Goal: Check status: Check status

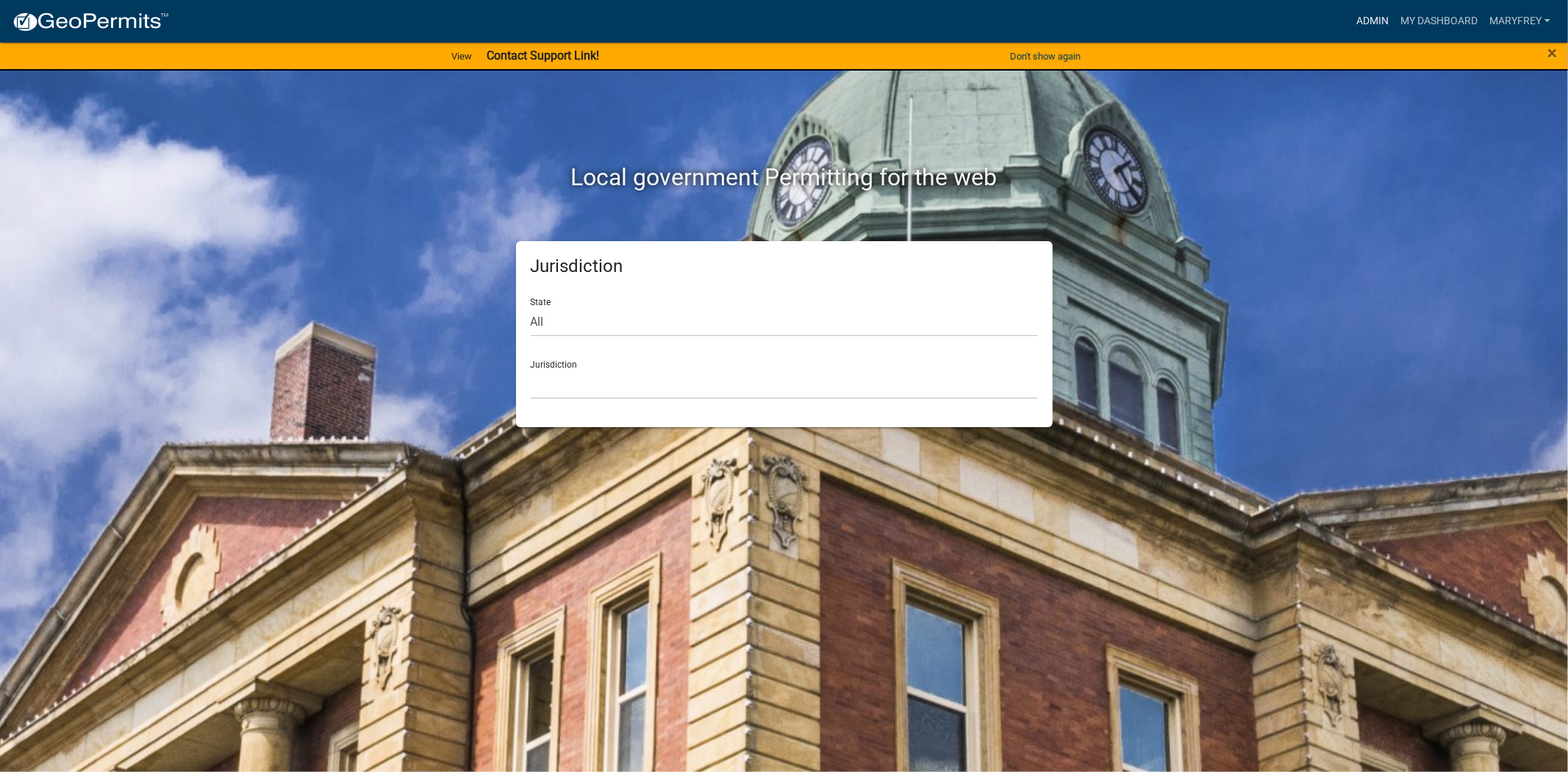
click at [1379, 18] on link "Admin" at bounding box center [1372, 21] width 44 height 28
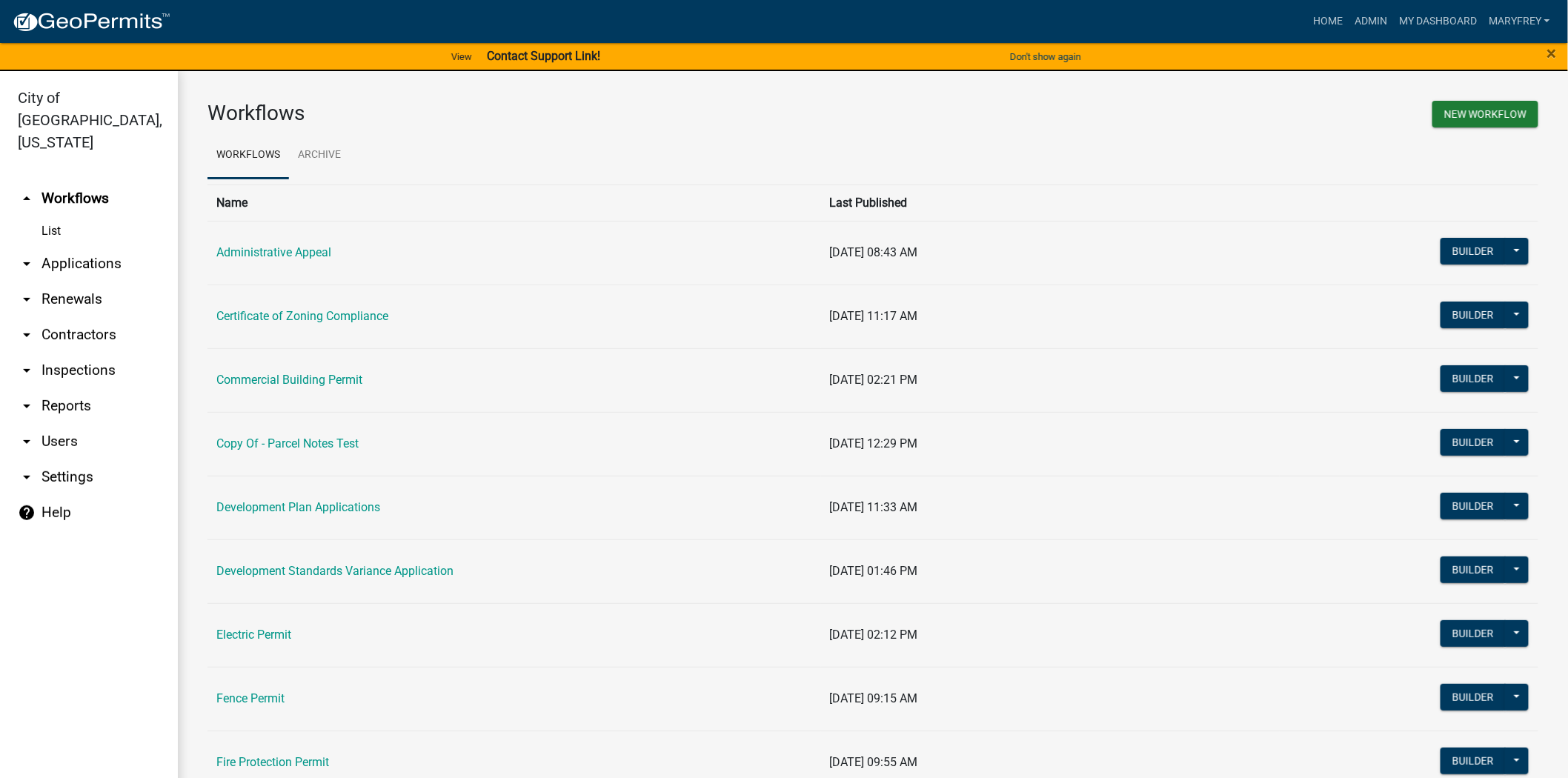
click at [89, 246] on link "arrow_drop_down Applications" at bounding box center [88, 264] width 178 height 35
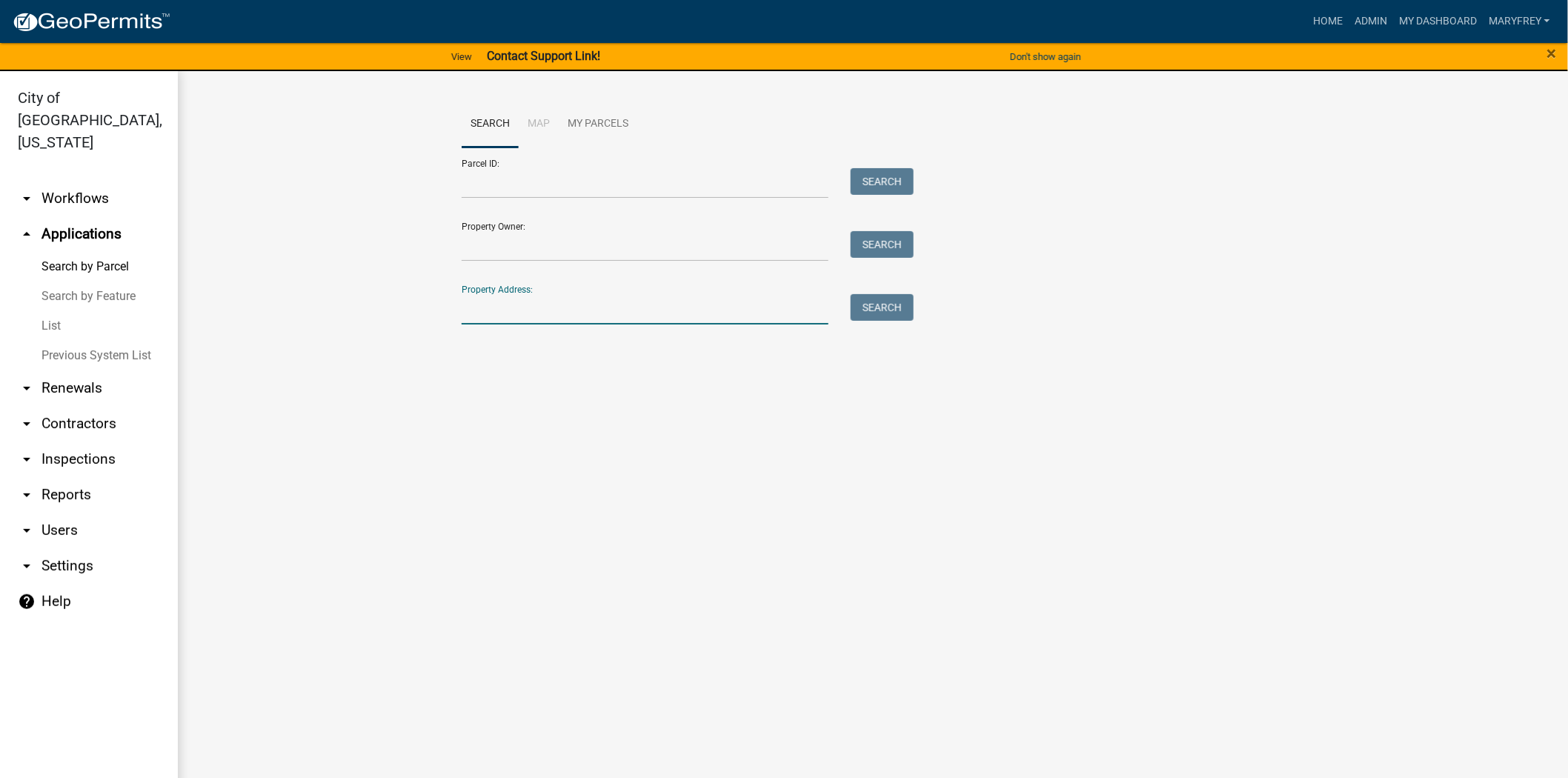
click at [500, 312] on input "Property Address:" at bounding box center [645, 309] width 367 height 31
type input "924"
click at [857, 307] on button "Search" at bounding box center [882, 307] width 63 height 27
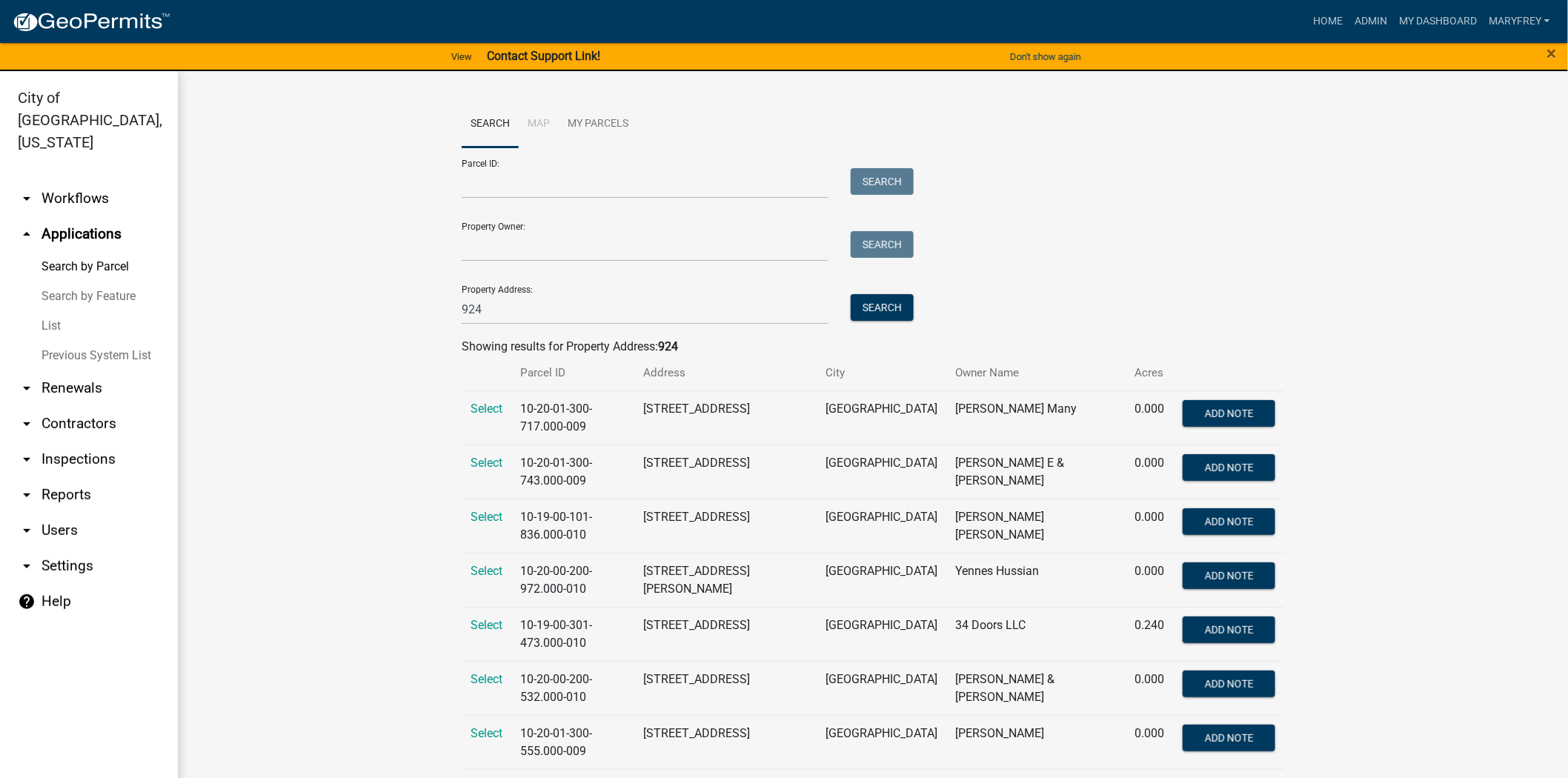
click at [82, 180] on link "arrow_drop_down Workflows" at bounding box center [88, 198] width 178 height 35
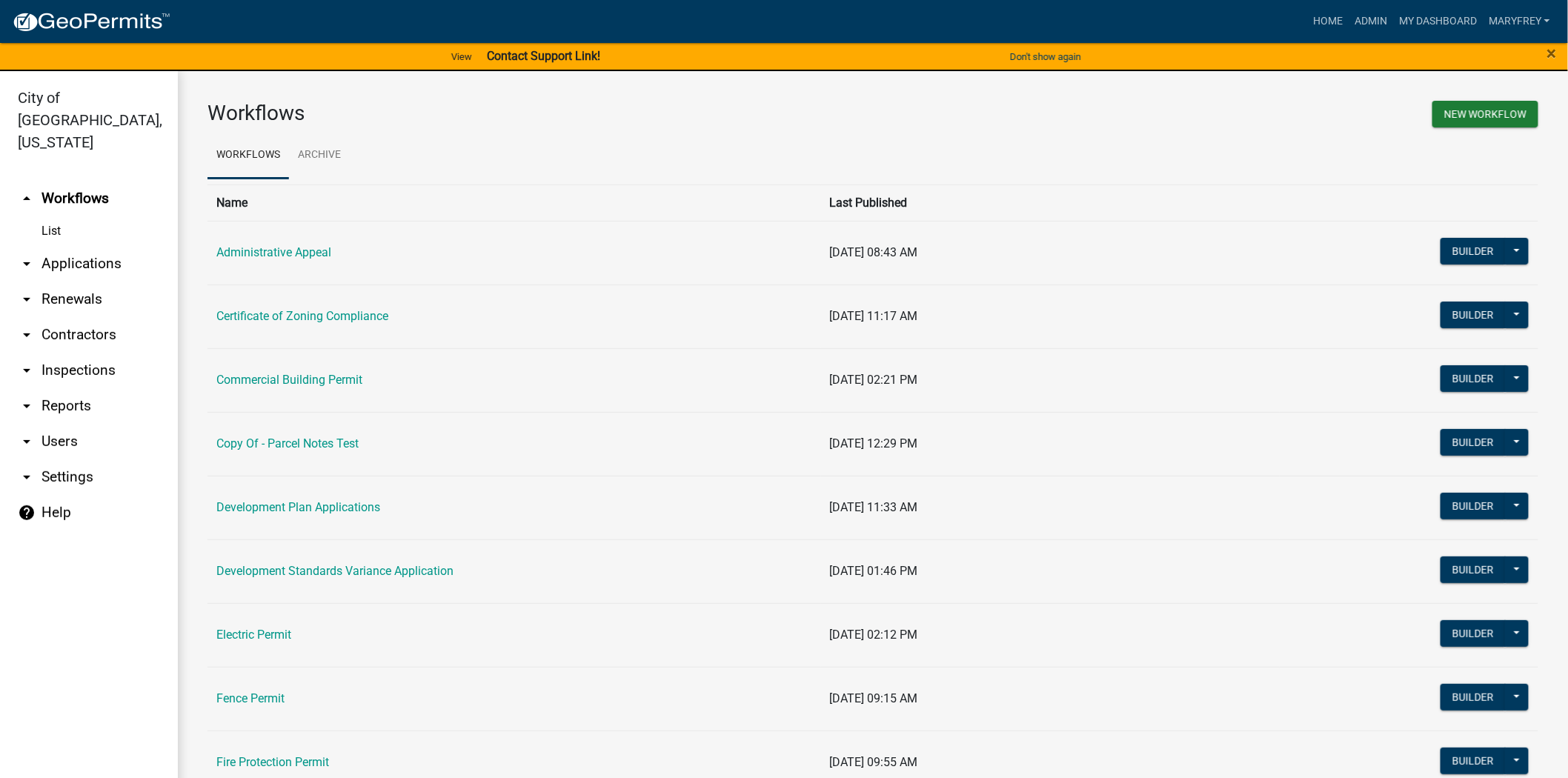
click at [101, 246] on link "arrow_drop_down Applications" at bounding box center [88, 264] width 178 height 35
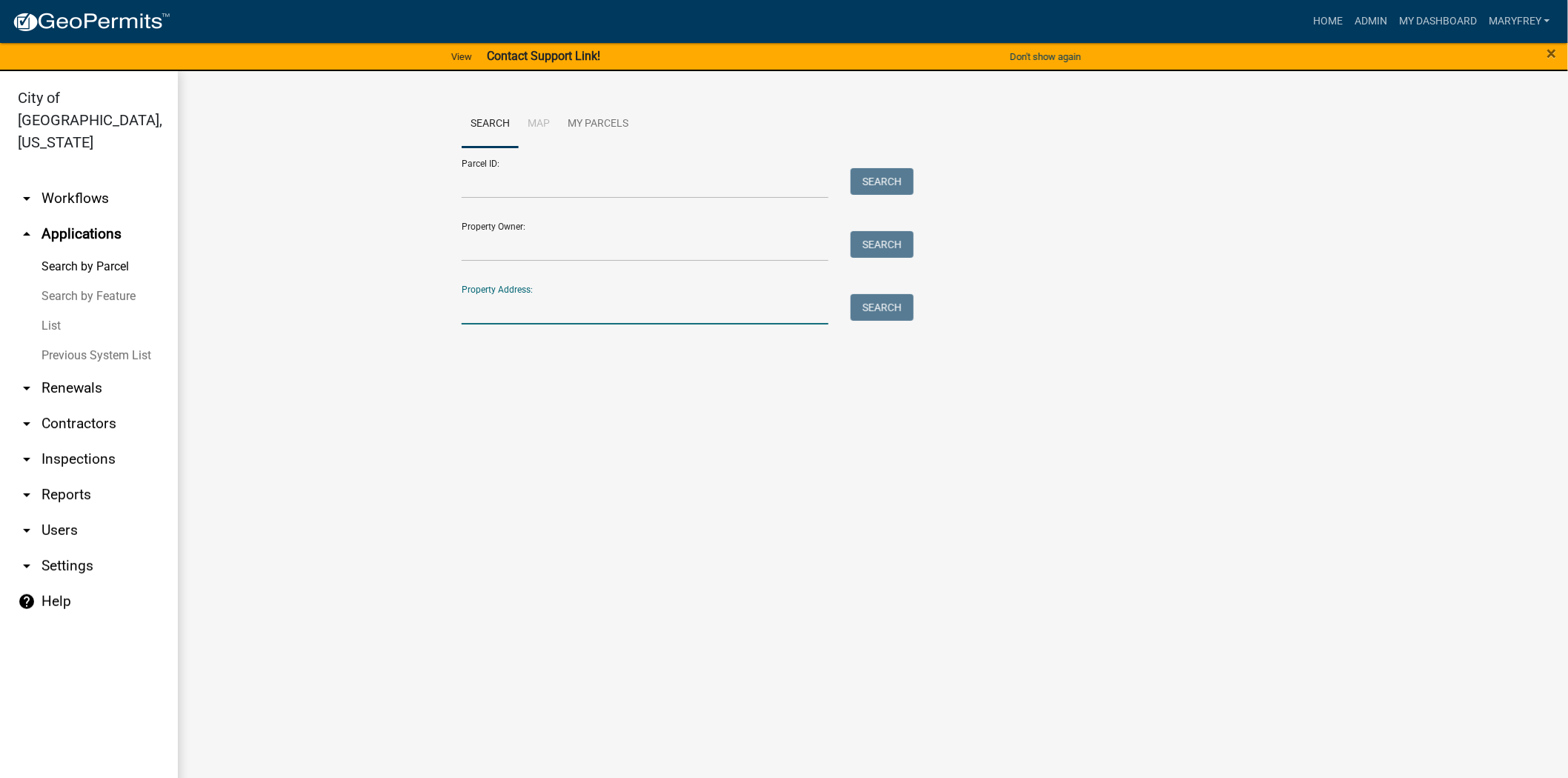
click at [498, 312] on input "Property Address:" at bounding box center [645, 309] width 367 height 31
type input "1202 spruce"
click at [871, 300] on button "Search" at bounding box center [882, 307] width 63 height 27
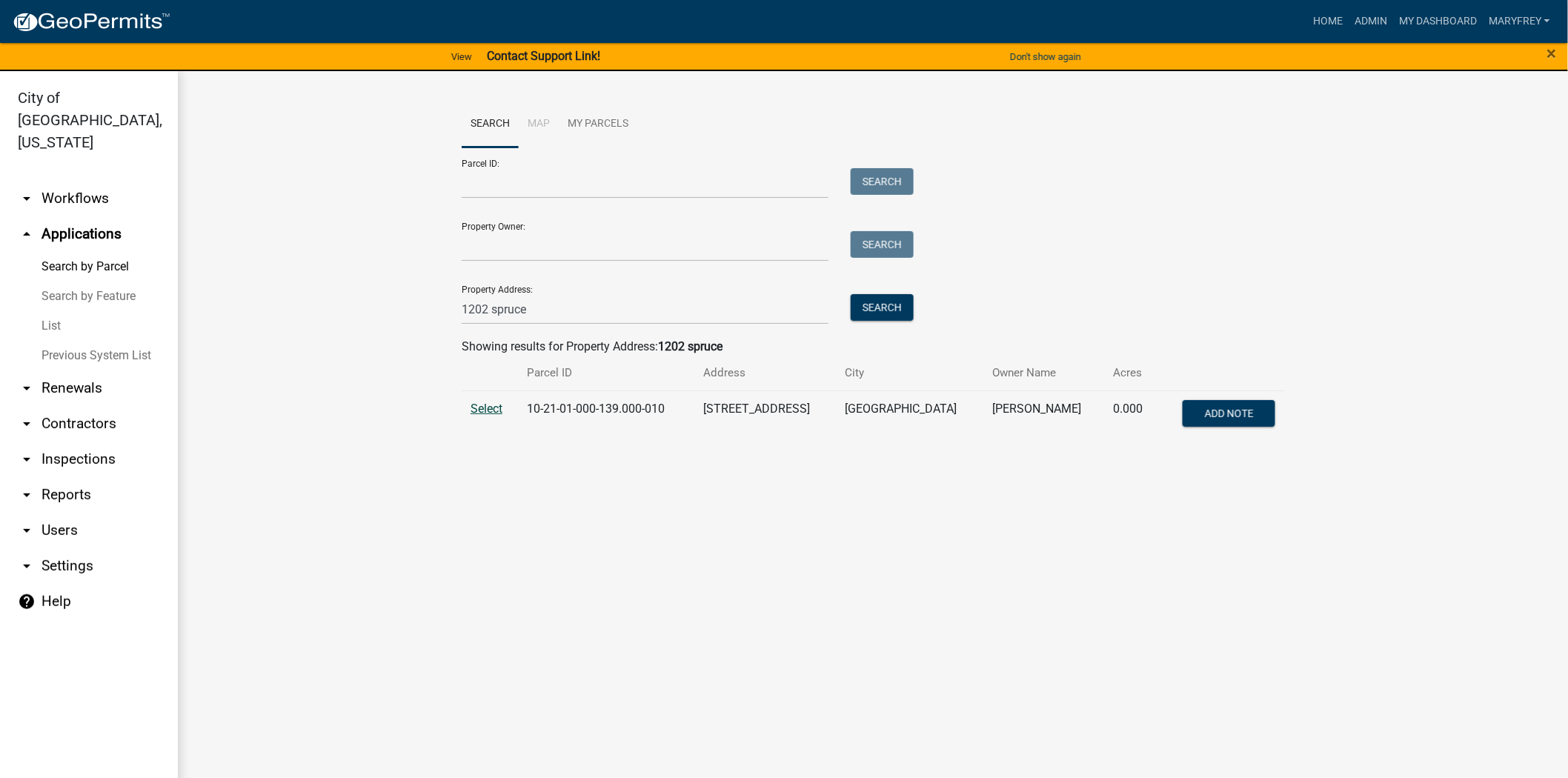
click at [487, 414] on span "Select" at bounding box center [486, 408] width 32 height 14
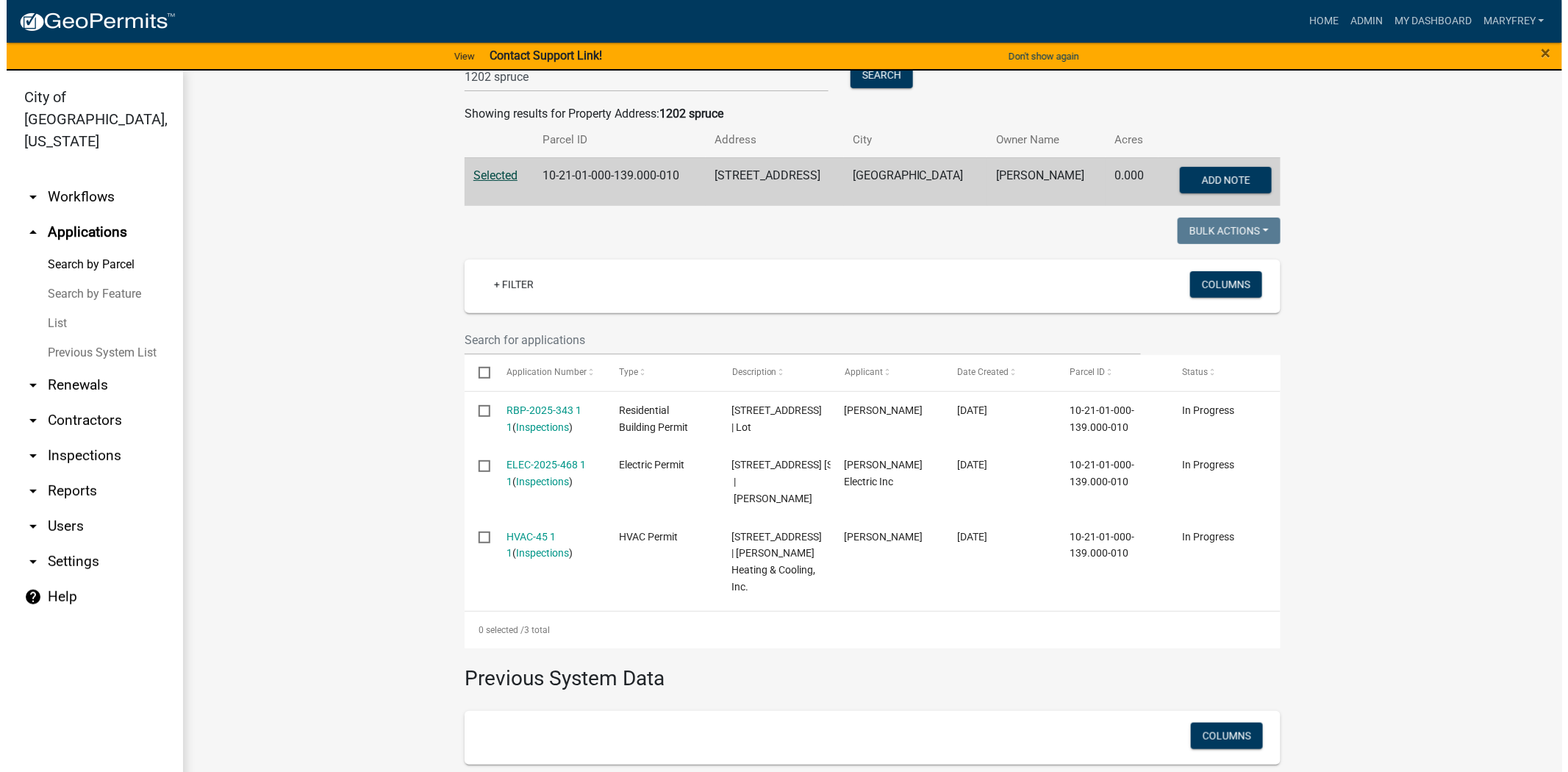
scroll to position [232, 0]
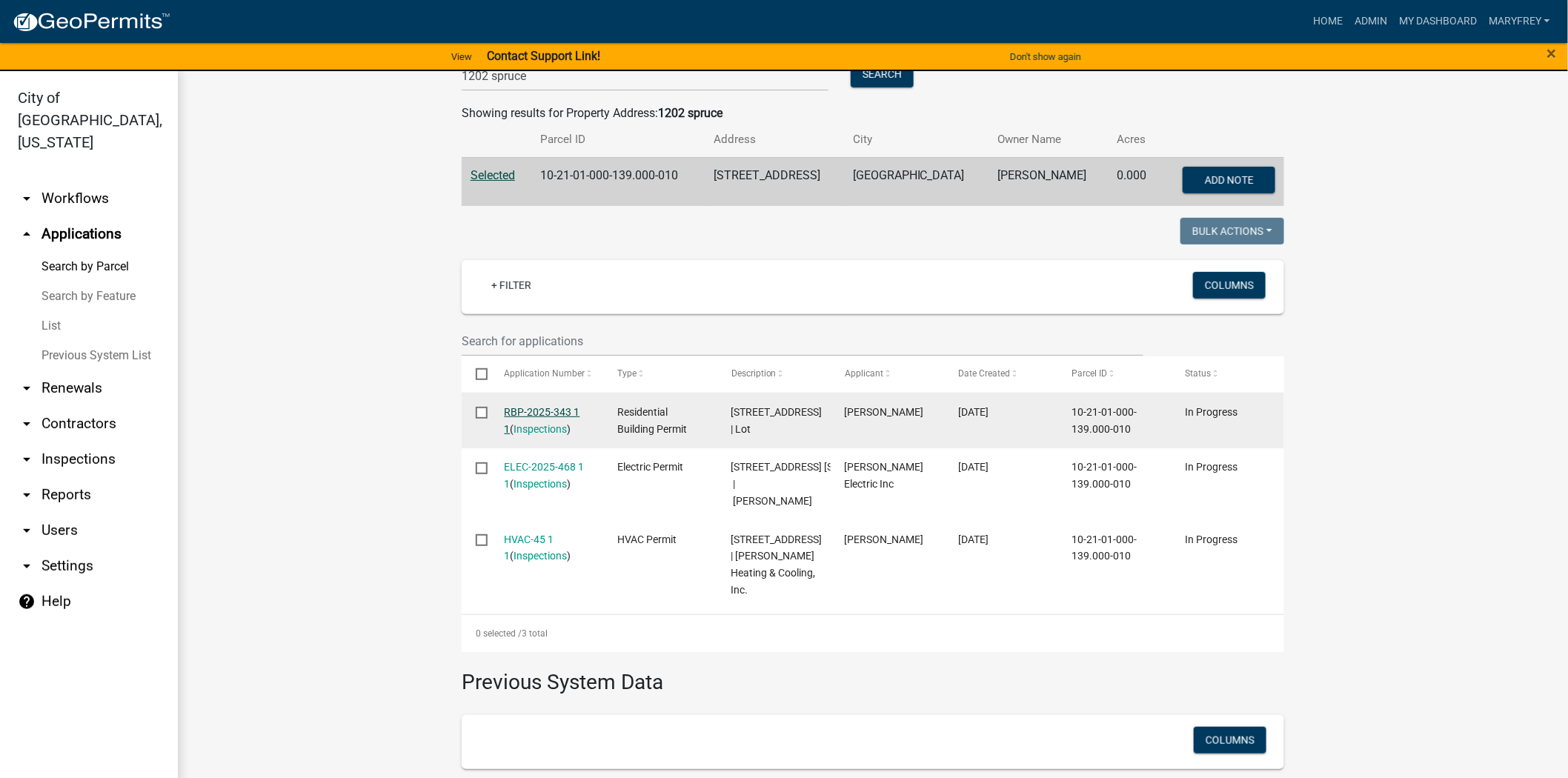
click at [530, 415] on link "RBP-2025-343 1 1" at bounding box center [542, 420] width 75 height 29
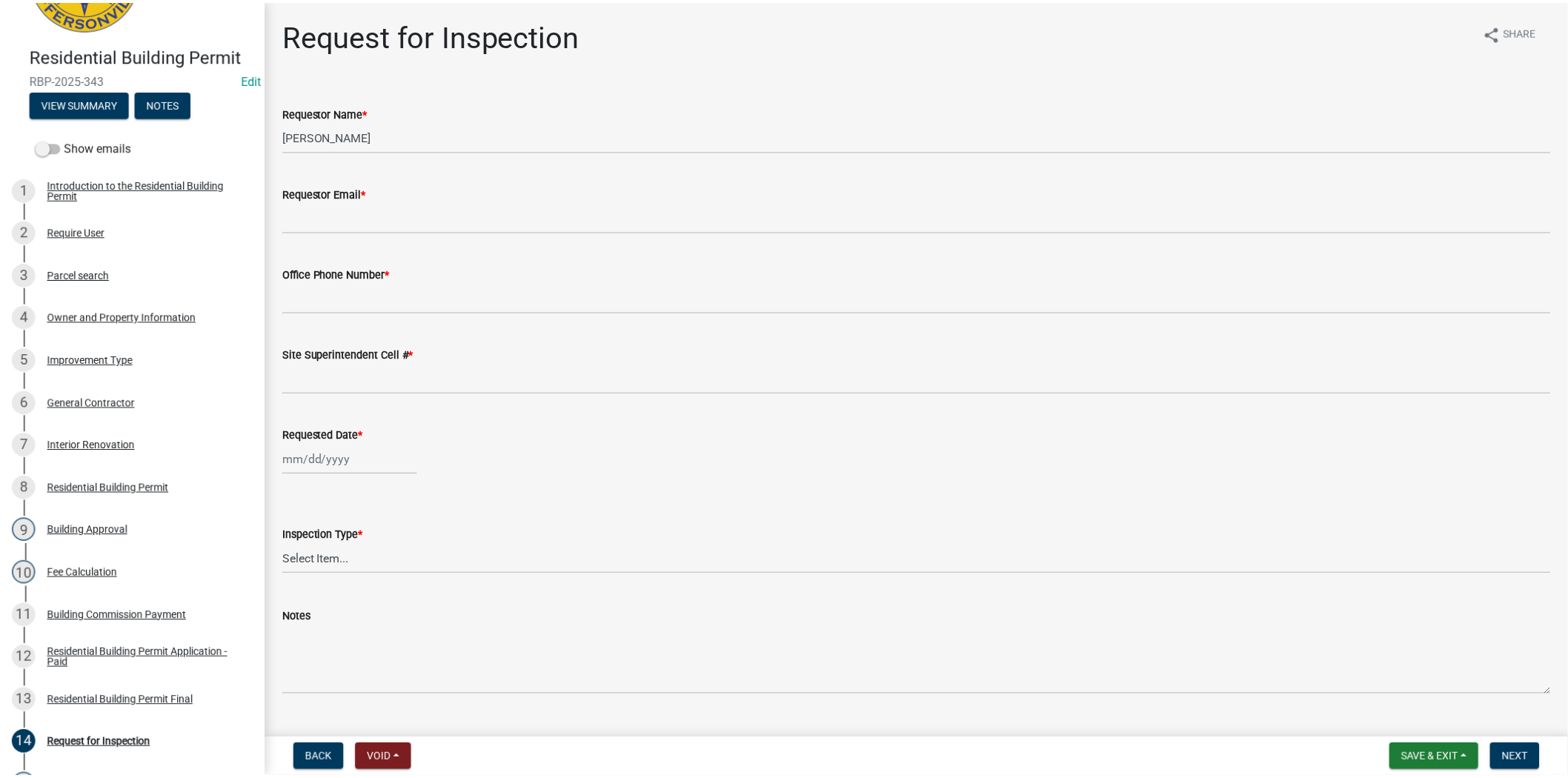
scroll to position [147, 0]
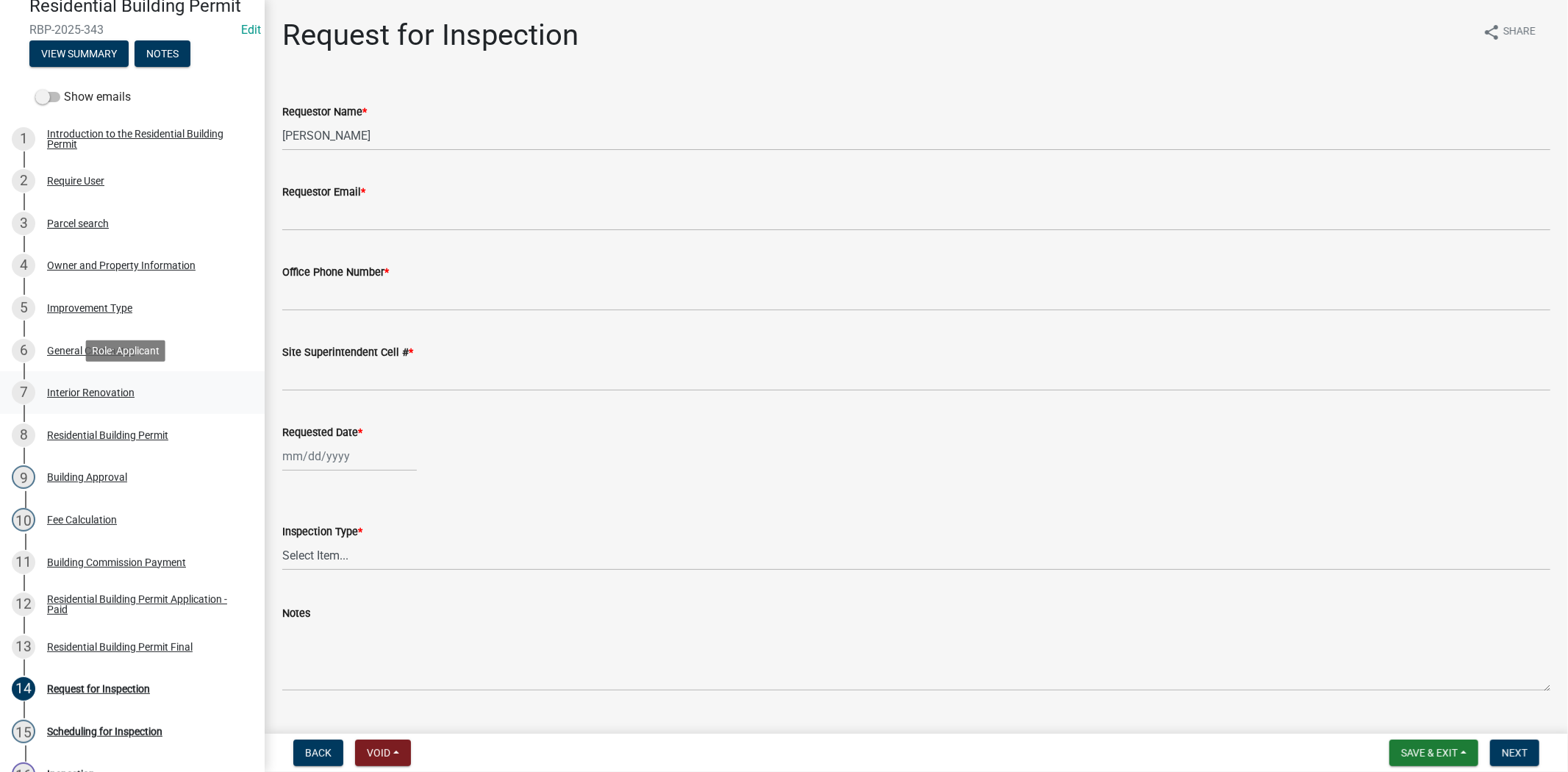
click at [99, 393] on div "Interior Renovation" at bounding box center [90, 392] width 88 height 10
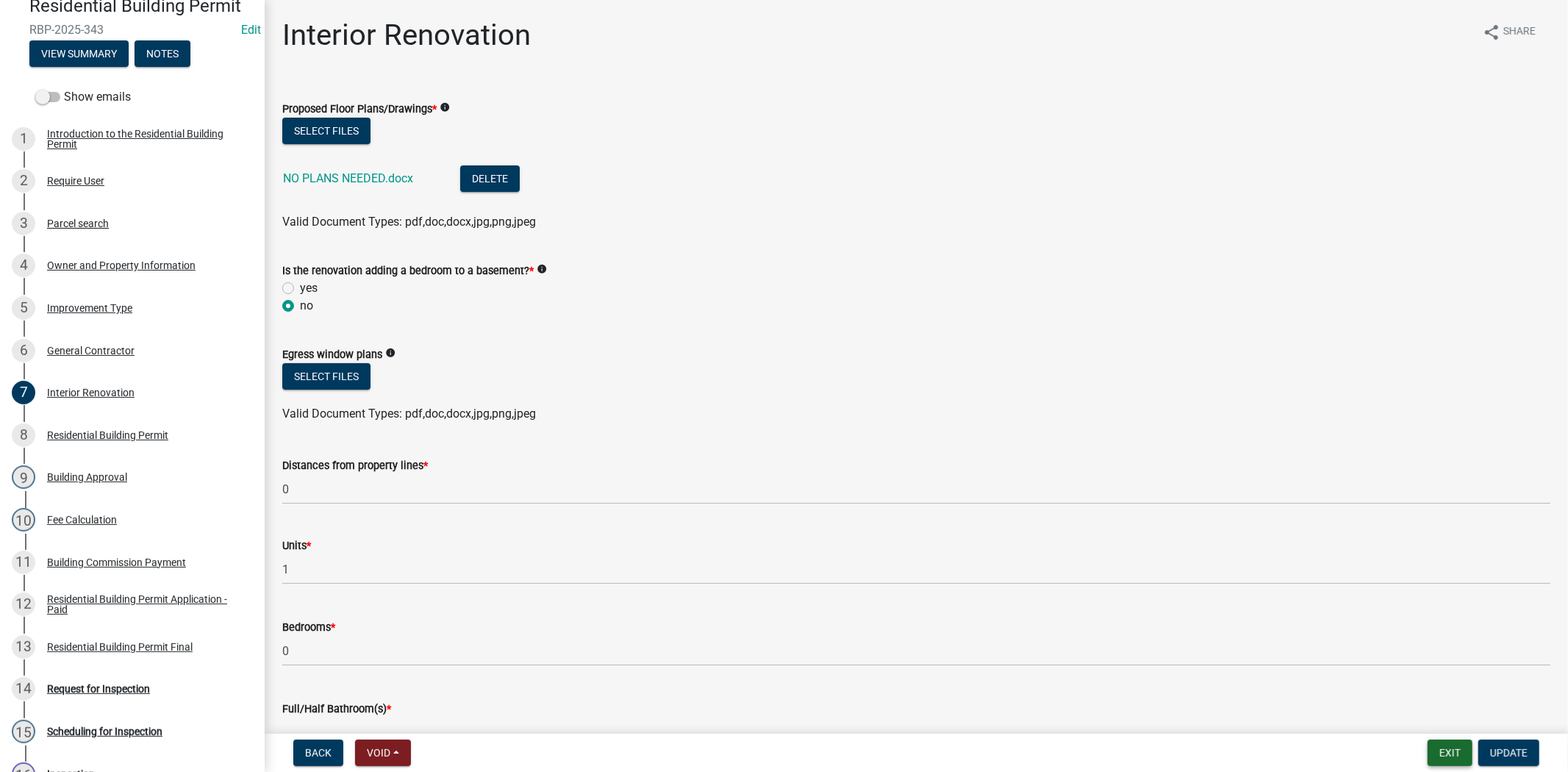
click at [1451, 748] on button "Exit" at bounding box center [1450, 753] width 45 height 27
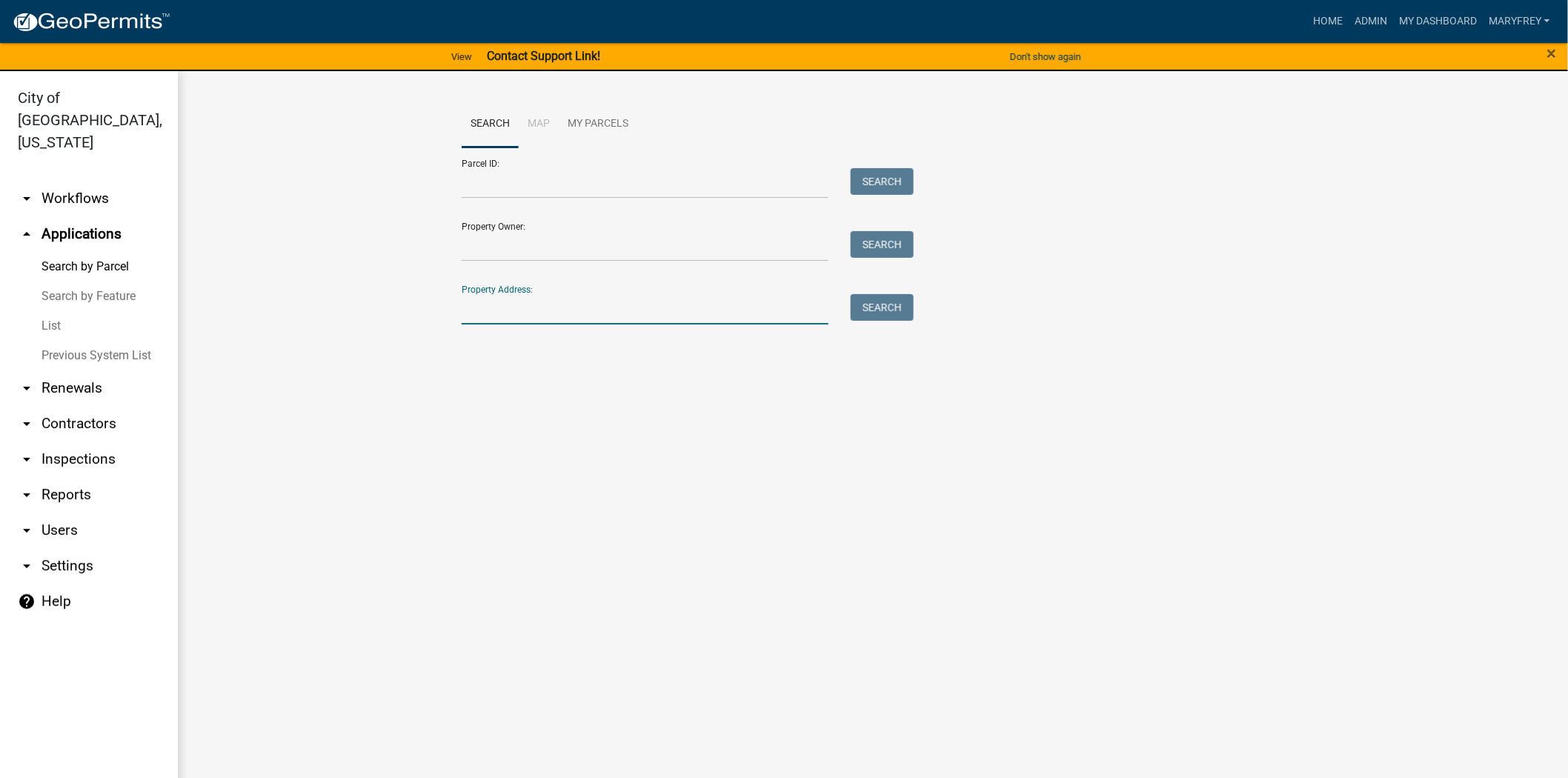
click at [496, 319] on input "Property Address:" at bounding box center [645, 309] width 367 height 31
type input "1202 spruce"
click at [902, 309] on button "Search" at bounding box center [882, 307] width 63 height 27
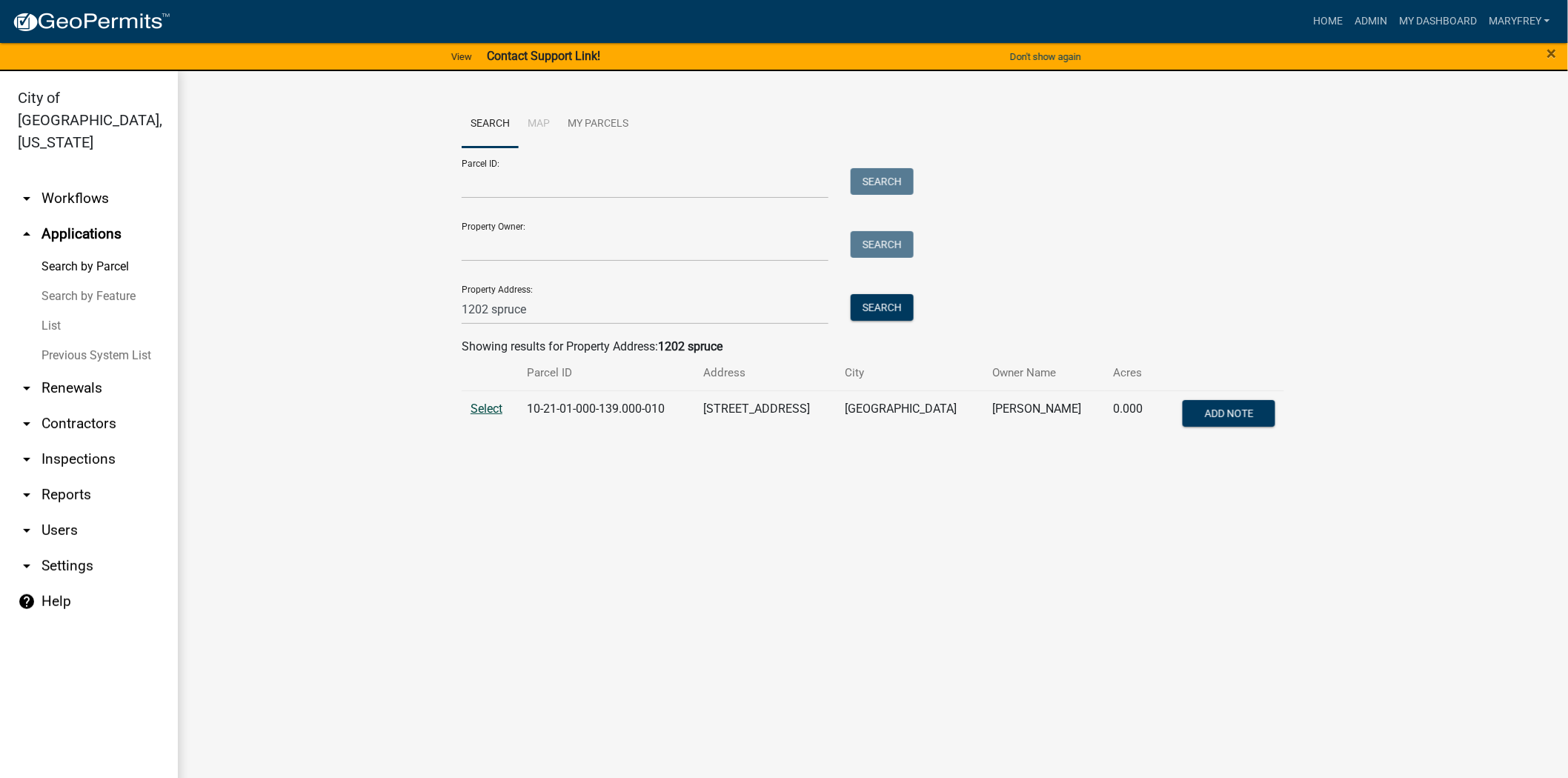
click at [487, 409] on span "Select" at bounding box center [486, 408] width 32 height 14
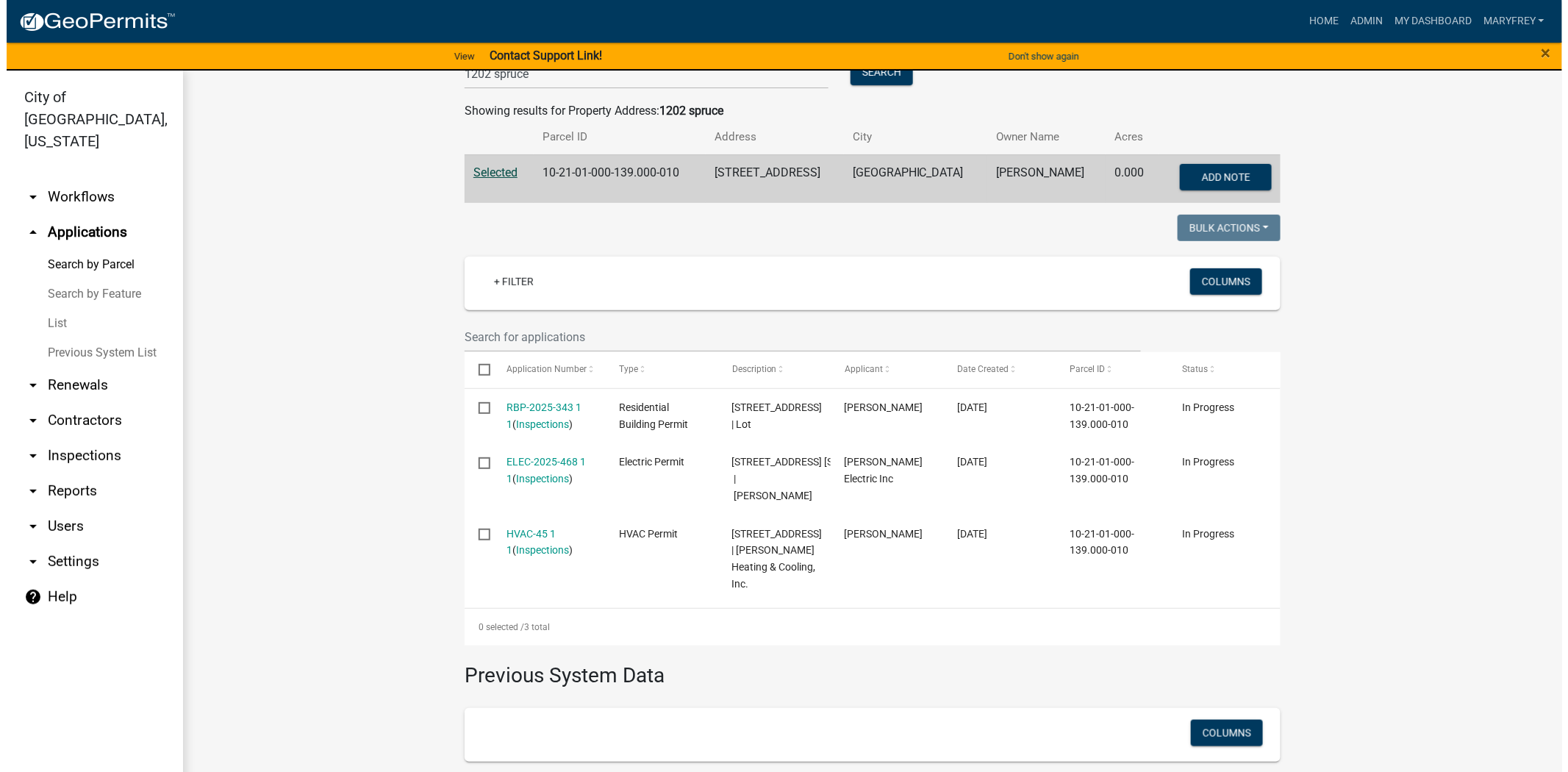
scroll to position [243, 0]
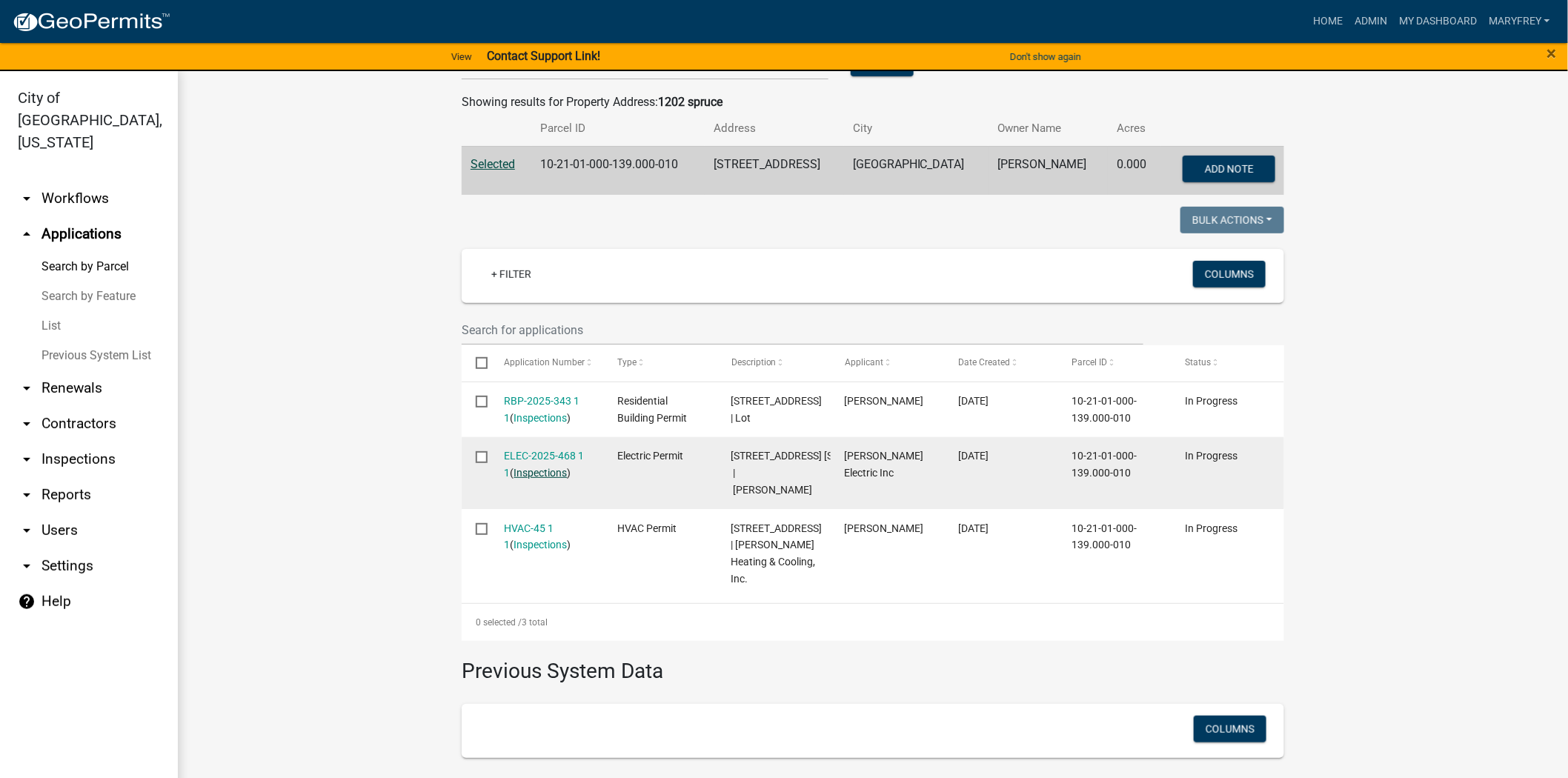
click at [531, 473] on link "Inspections" at bounding box center [540, 472] width 53 height 12
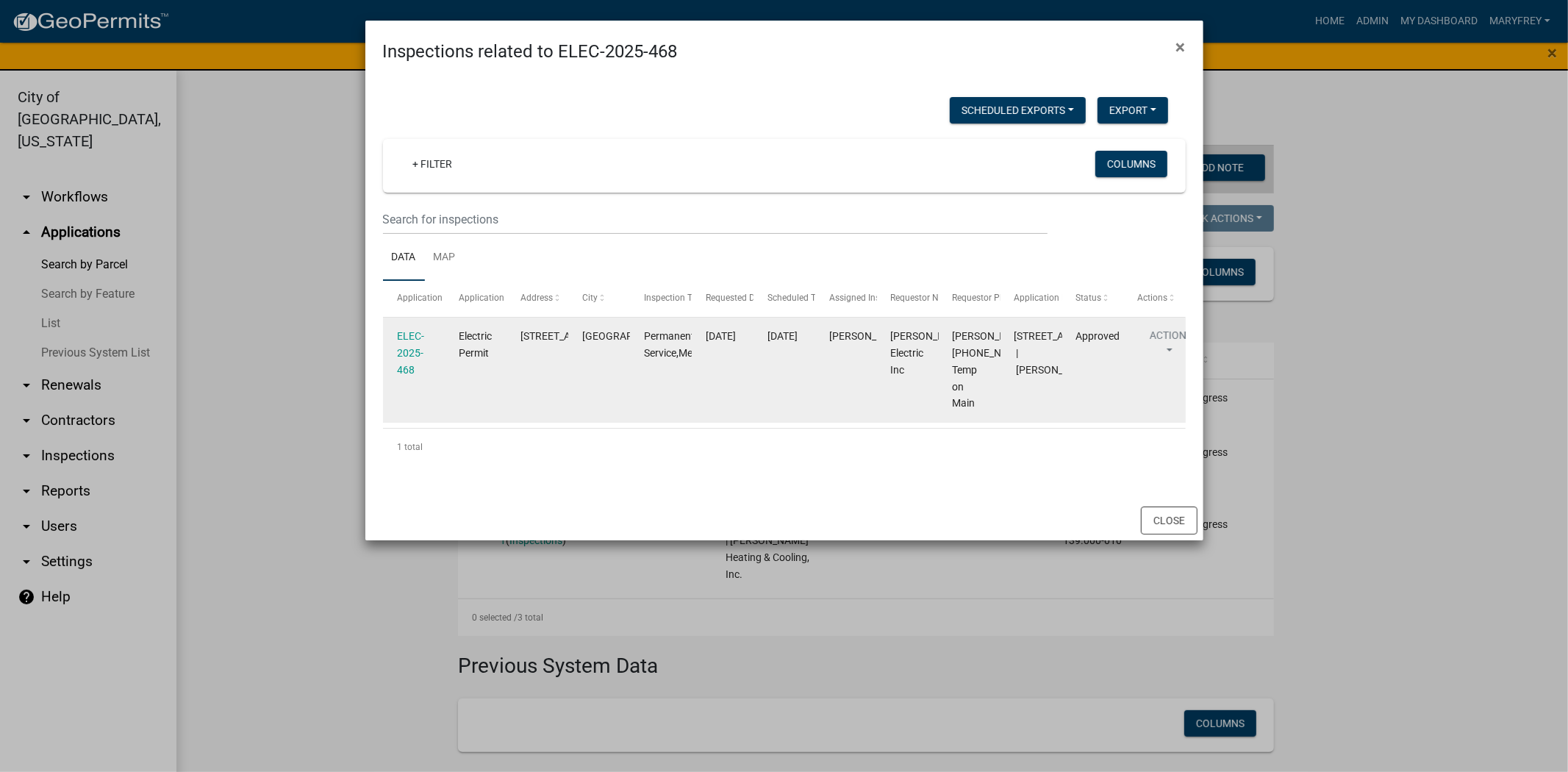
click at [410, 346] on div "ELEC-2025-468" at bounding box center [413, 352] width 34 height 50
click at [410, 338] on link "ELEC-2025-468" at bounding box center [410, 352] width 27 height 45
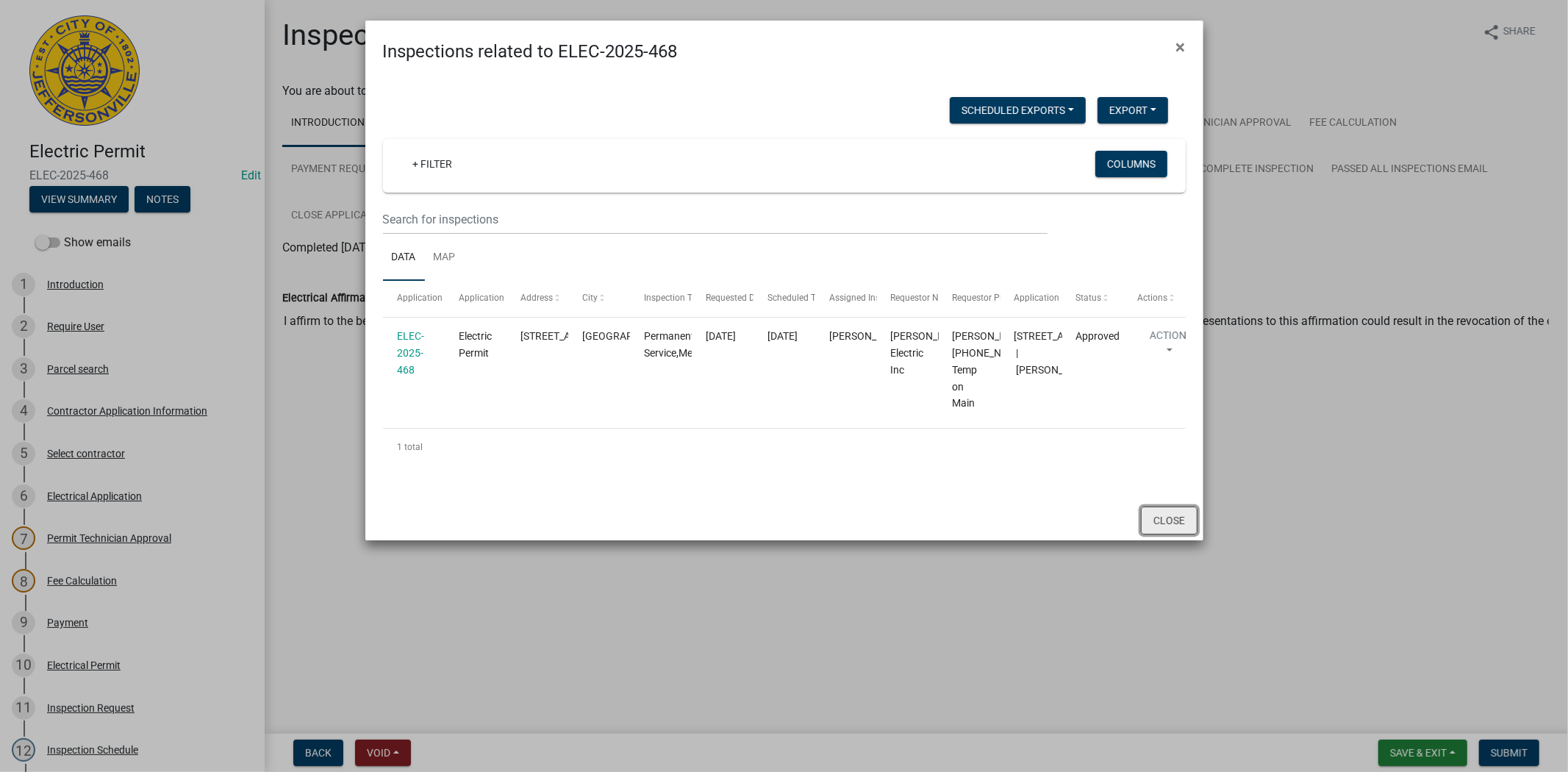
click at [1162, 534] on button "Close" at bounding box center [1169, 520] width 56 height 28
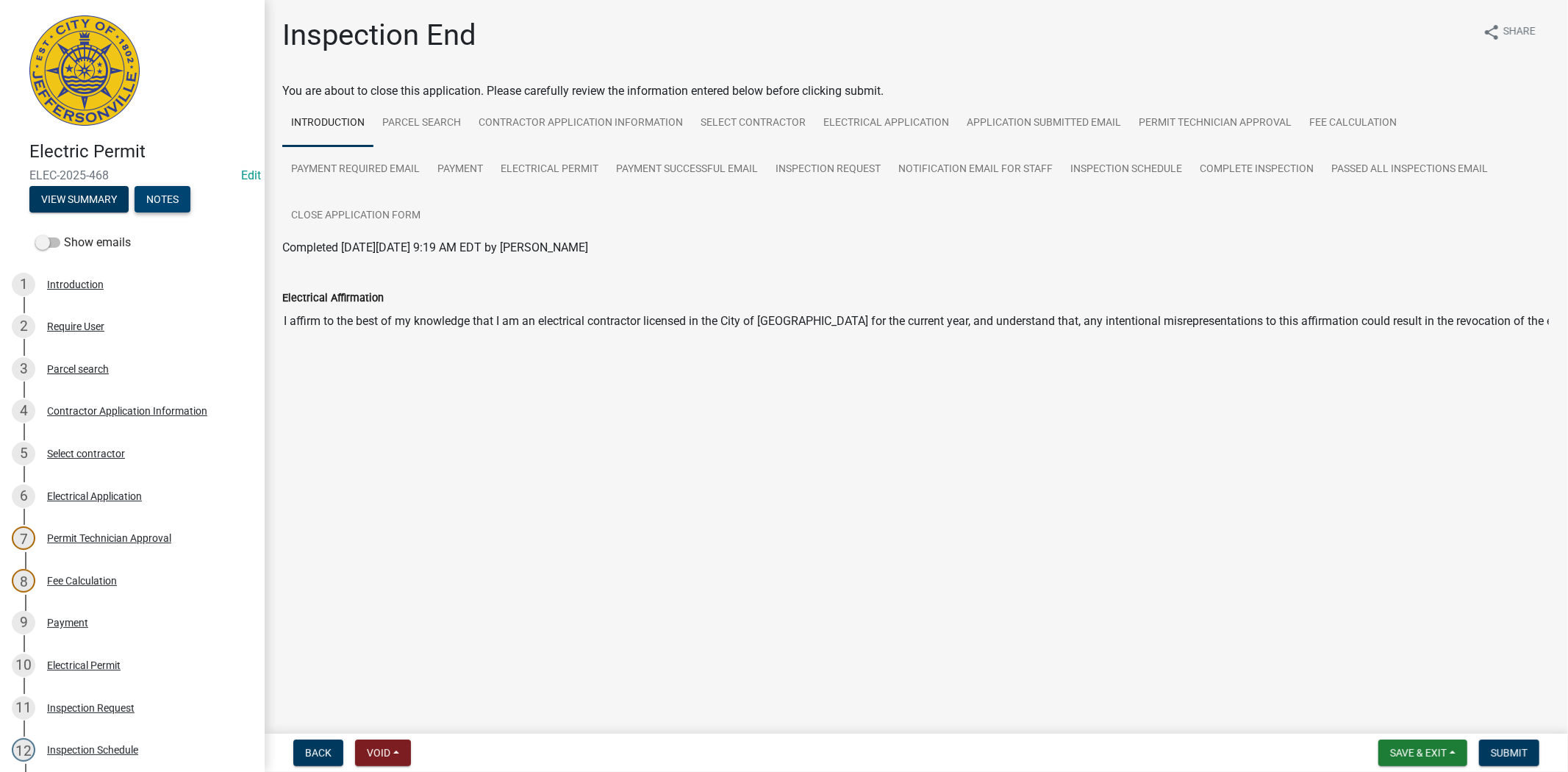
click at [156, 200] on button "Notes" at bounding box center [162, 199] width 56 height 27
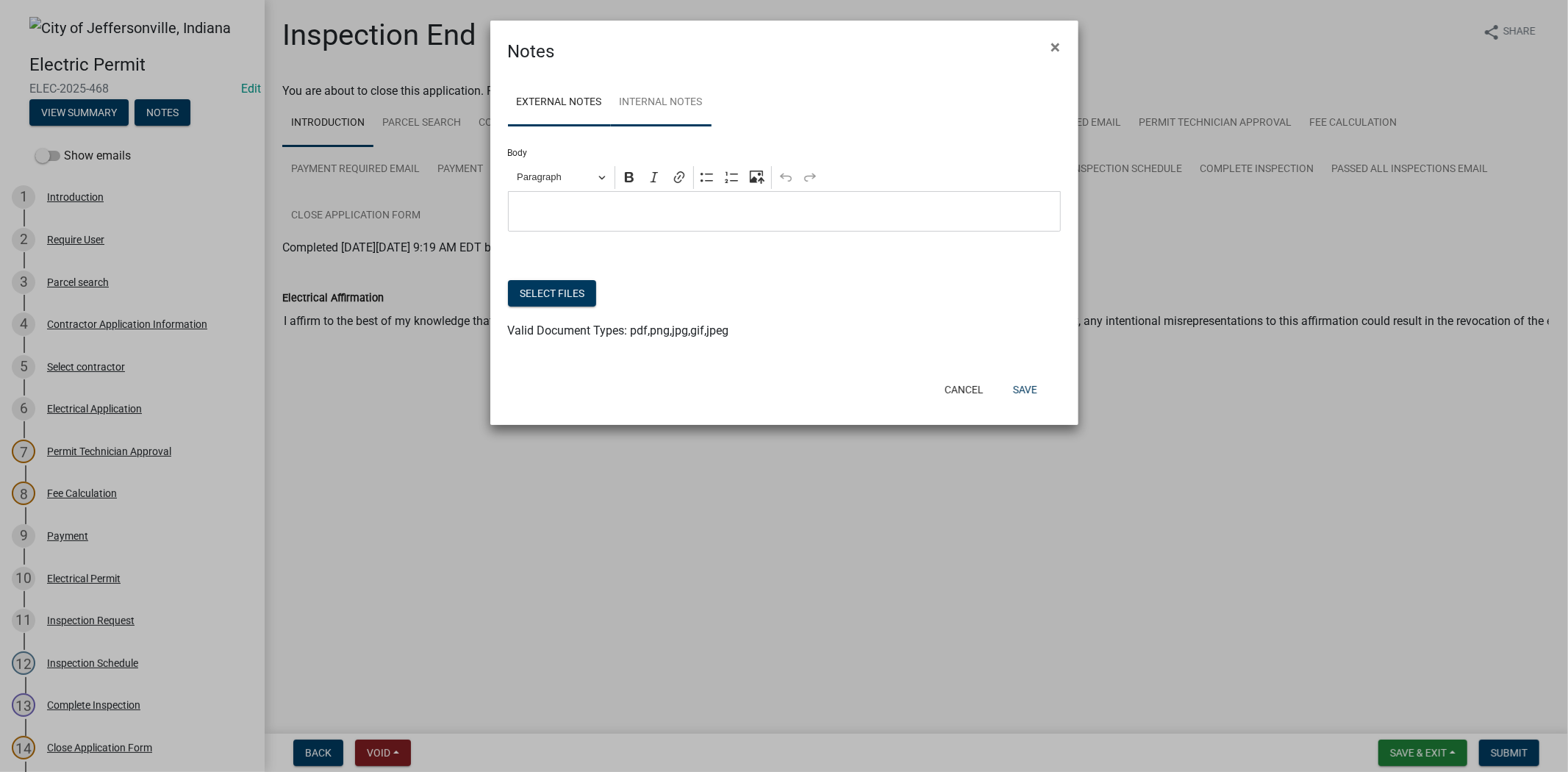
click at [681, 122] on link "Internal Notes" at bounding box center [660, 102] width 101 height 47
click at [568, 122] on link "External Notes" at bounding box center [560, 102] width 103 height 47
click at [1027, 398] on button "Save" at bounding box center [1026, 389] width 48 height 27
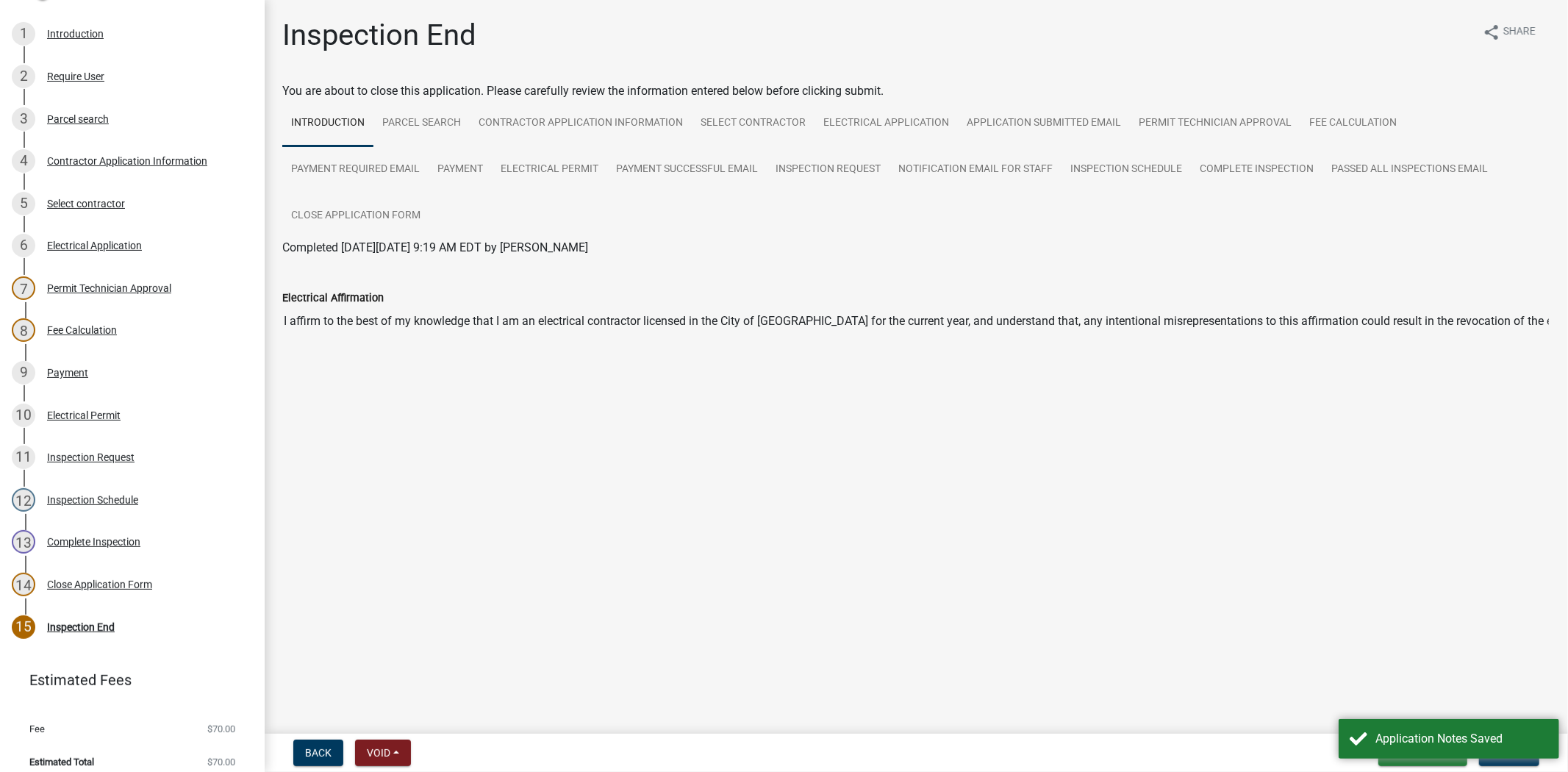
scroll to position [174, 0]
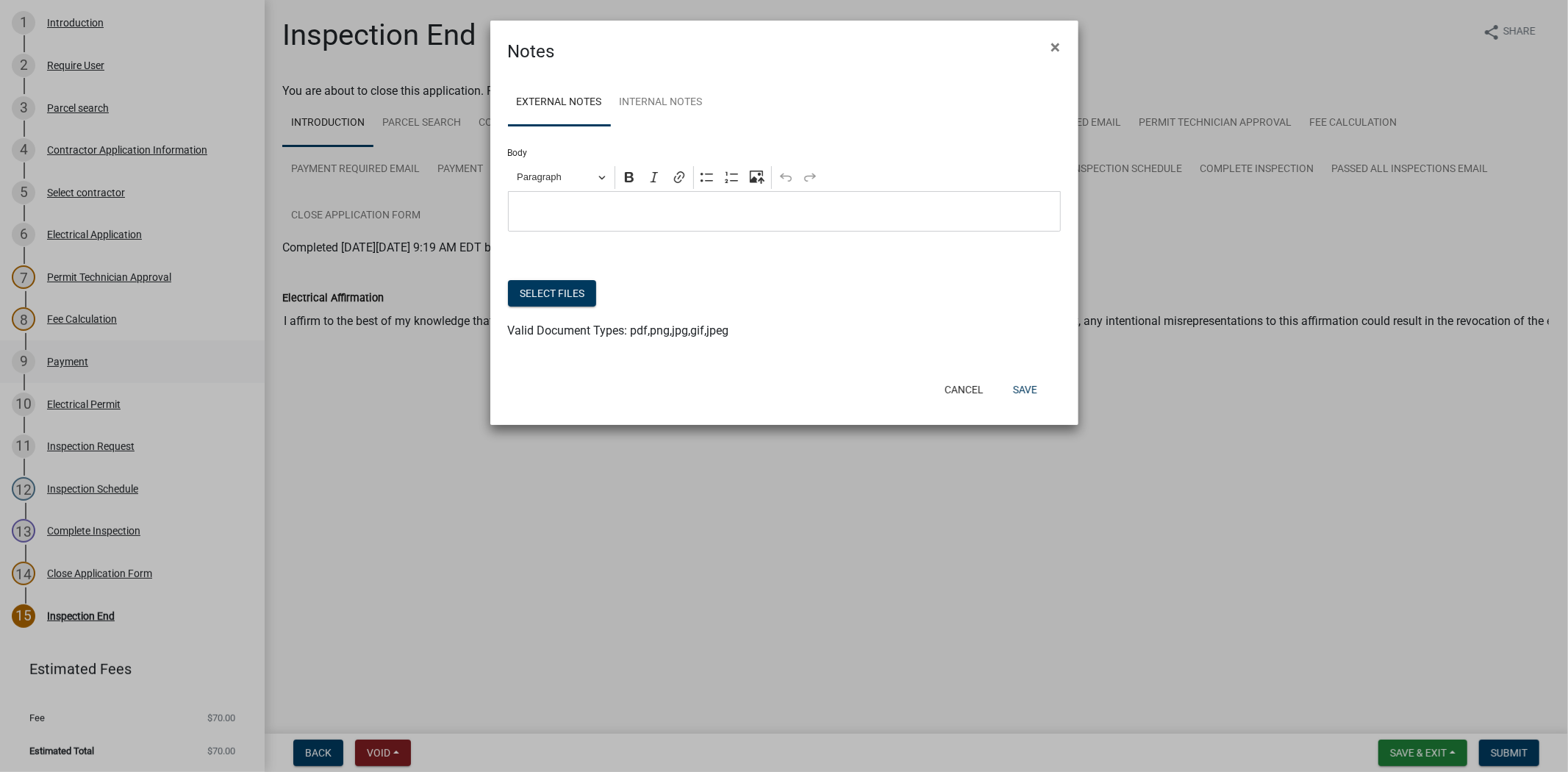
click at [1039, 27] on button "×" at bounding box center [1056, 47] width 33 height 42
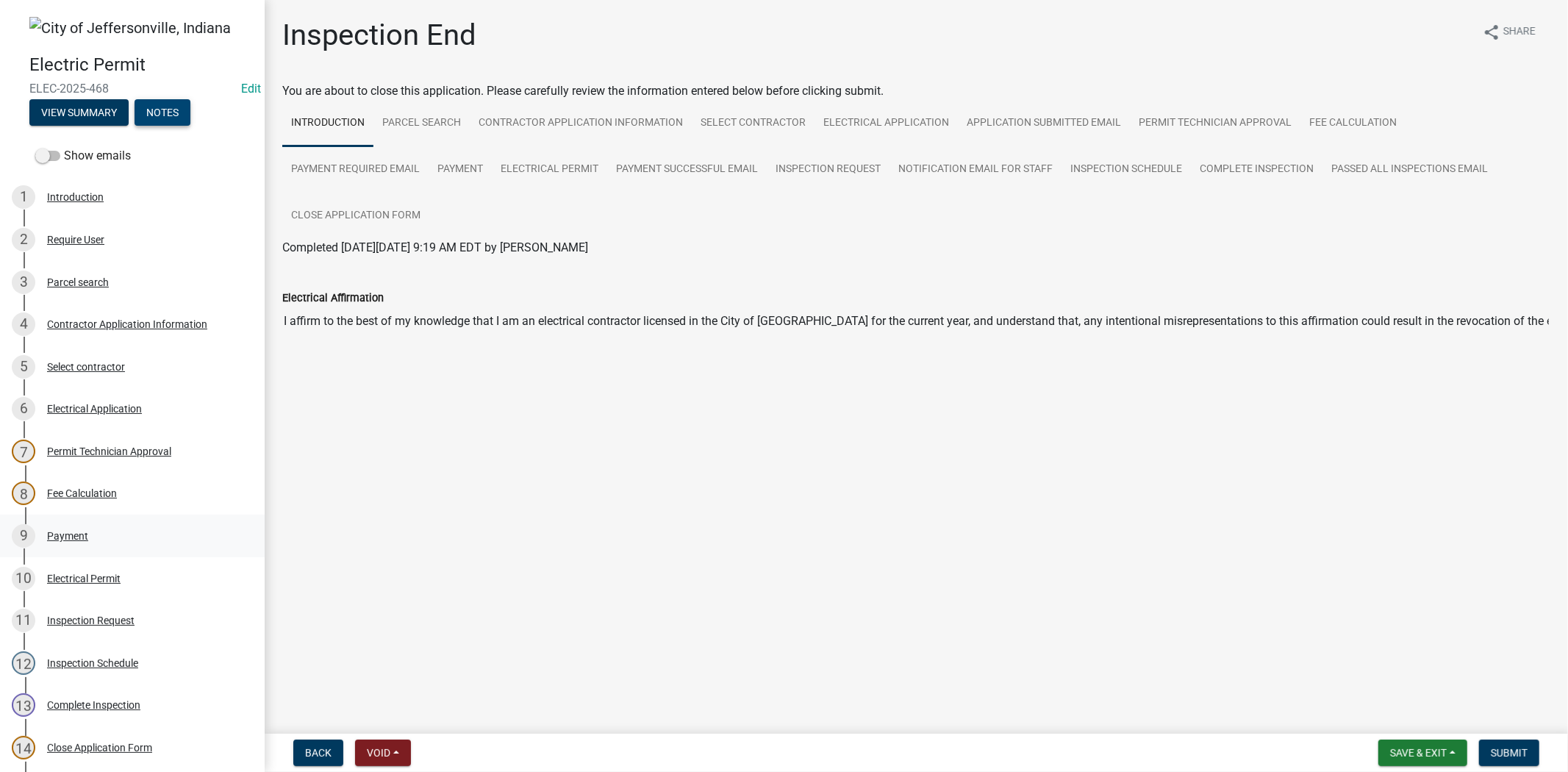
click at [135, 100] on button "Notes" at bounding box center [162, 113] width 56 height 27
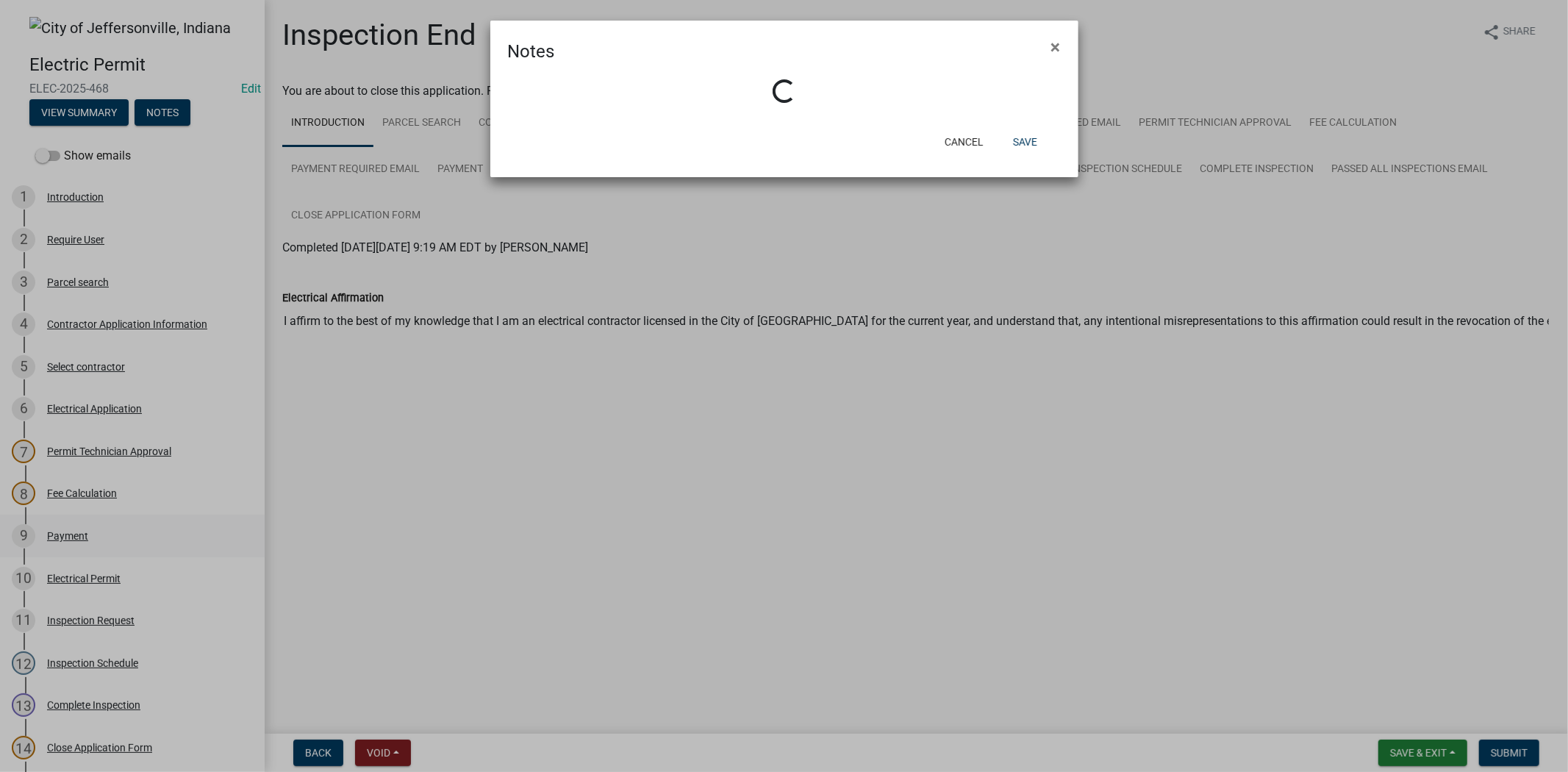
click at [1039, 27] on button "×" at bounding box center [1056, 47] width 33 height 42
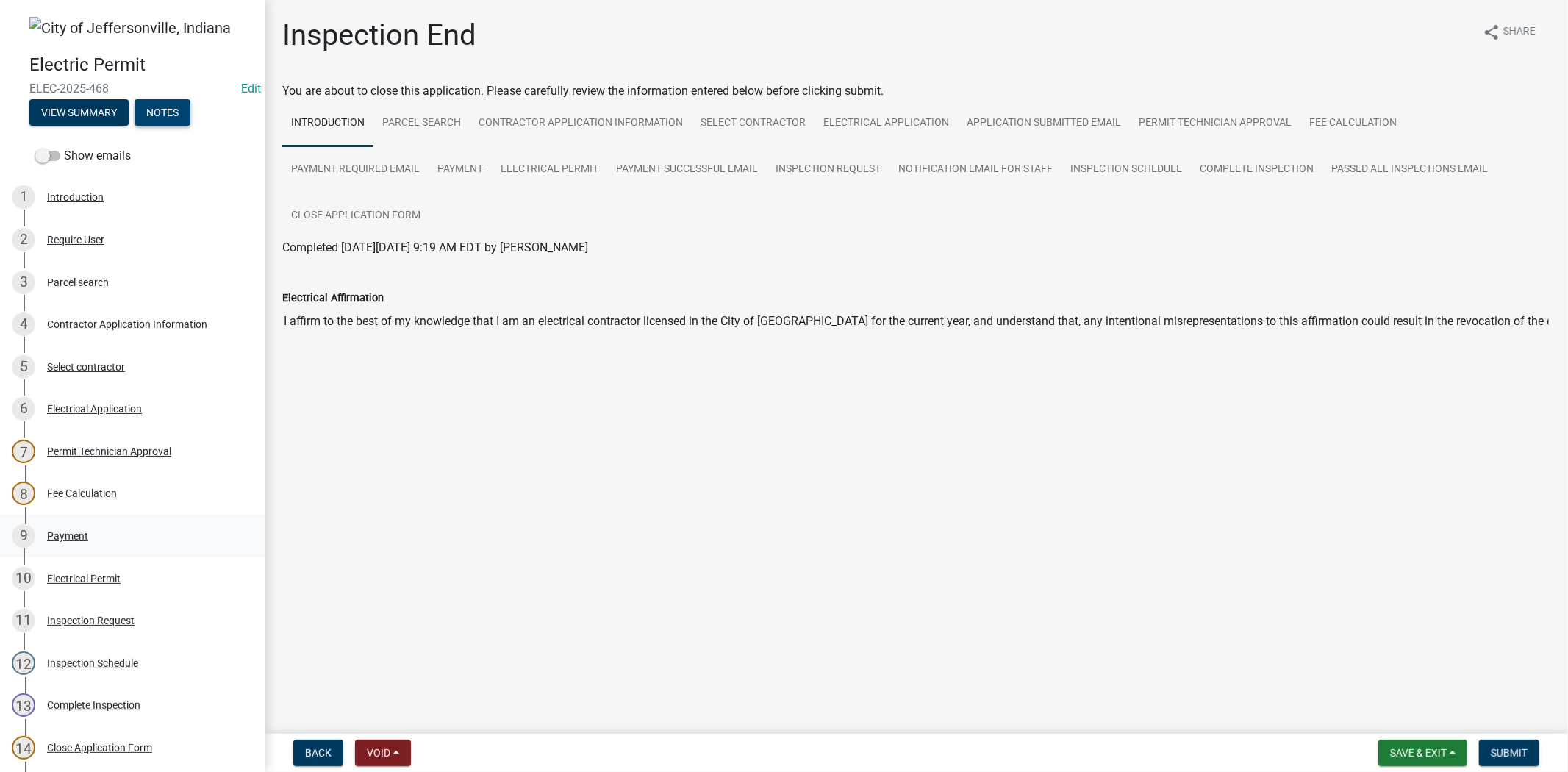
click at [135, 100] on button "Notes" at bounding box center [162, 113] width 56 height 27
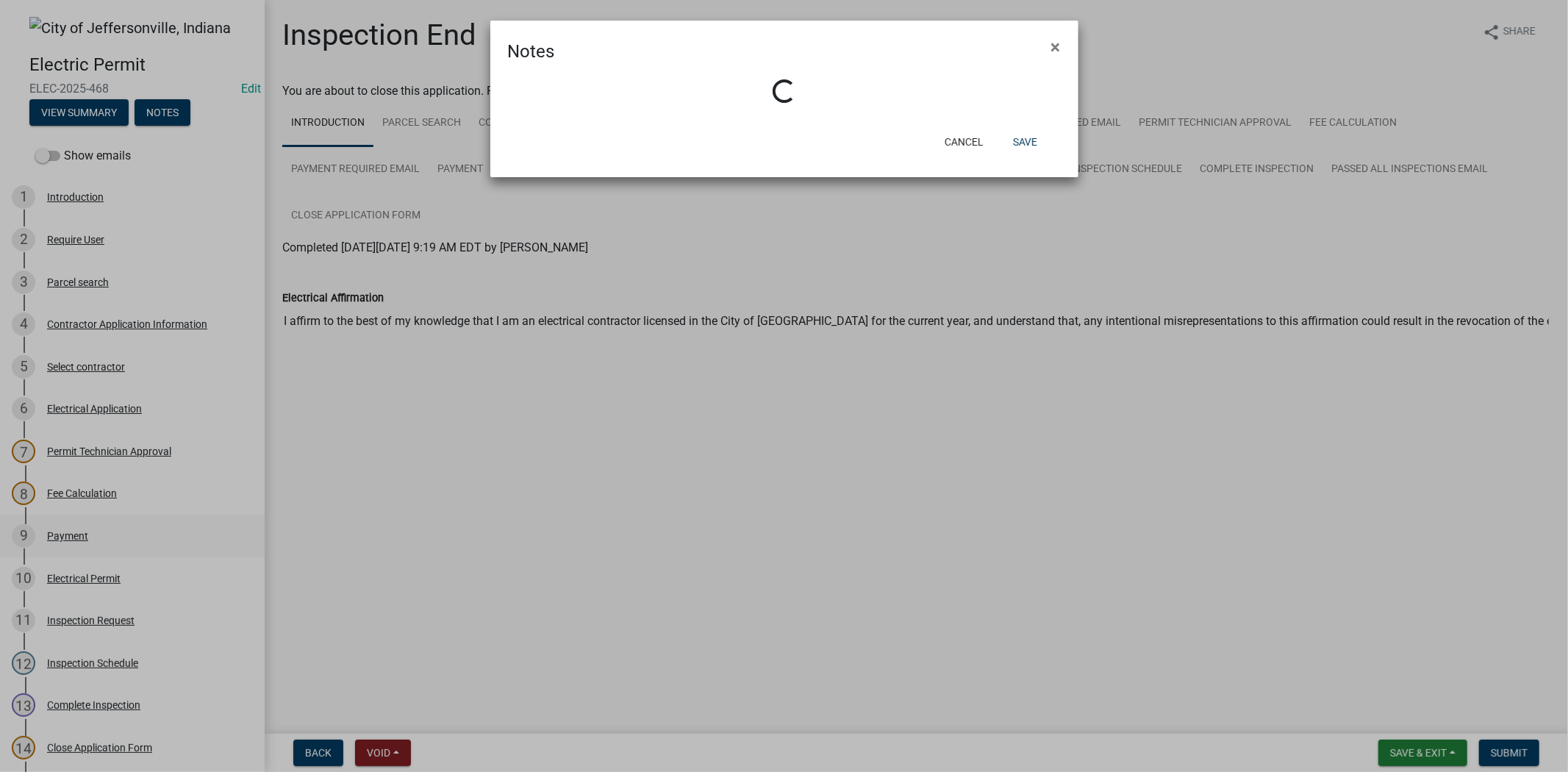
click at [1039, 27] on button "×" at bounding box center [1056, 47] width 33 height 42
click at [135, 100] on button "Notes" at bounding box center [162, 113] width 56 height 27
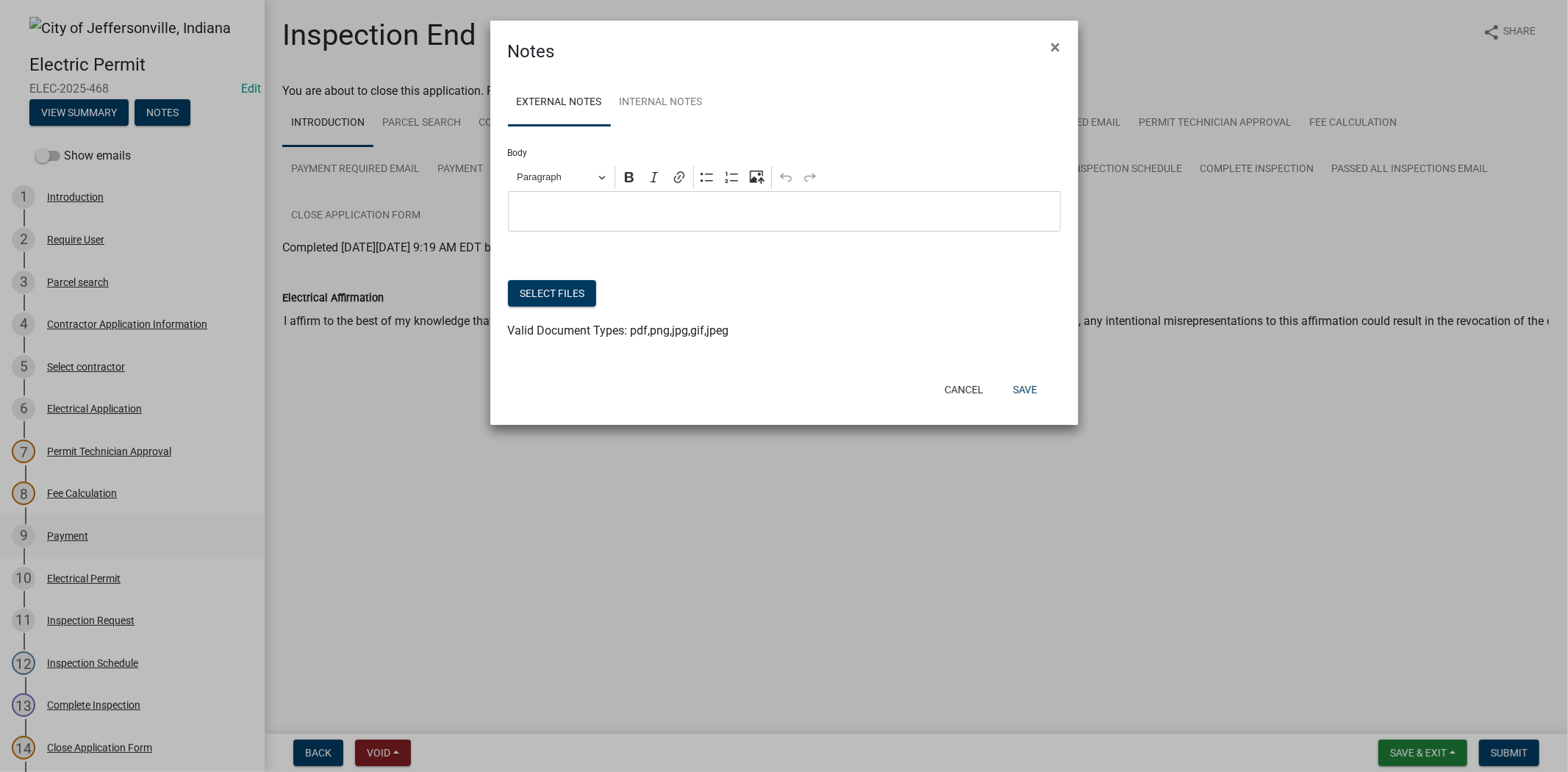
click at [1039, 27] on button "×" at bounding box center [1056, 47] width 33 height 42
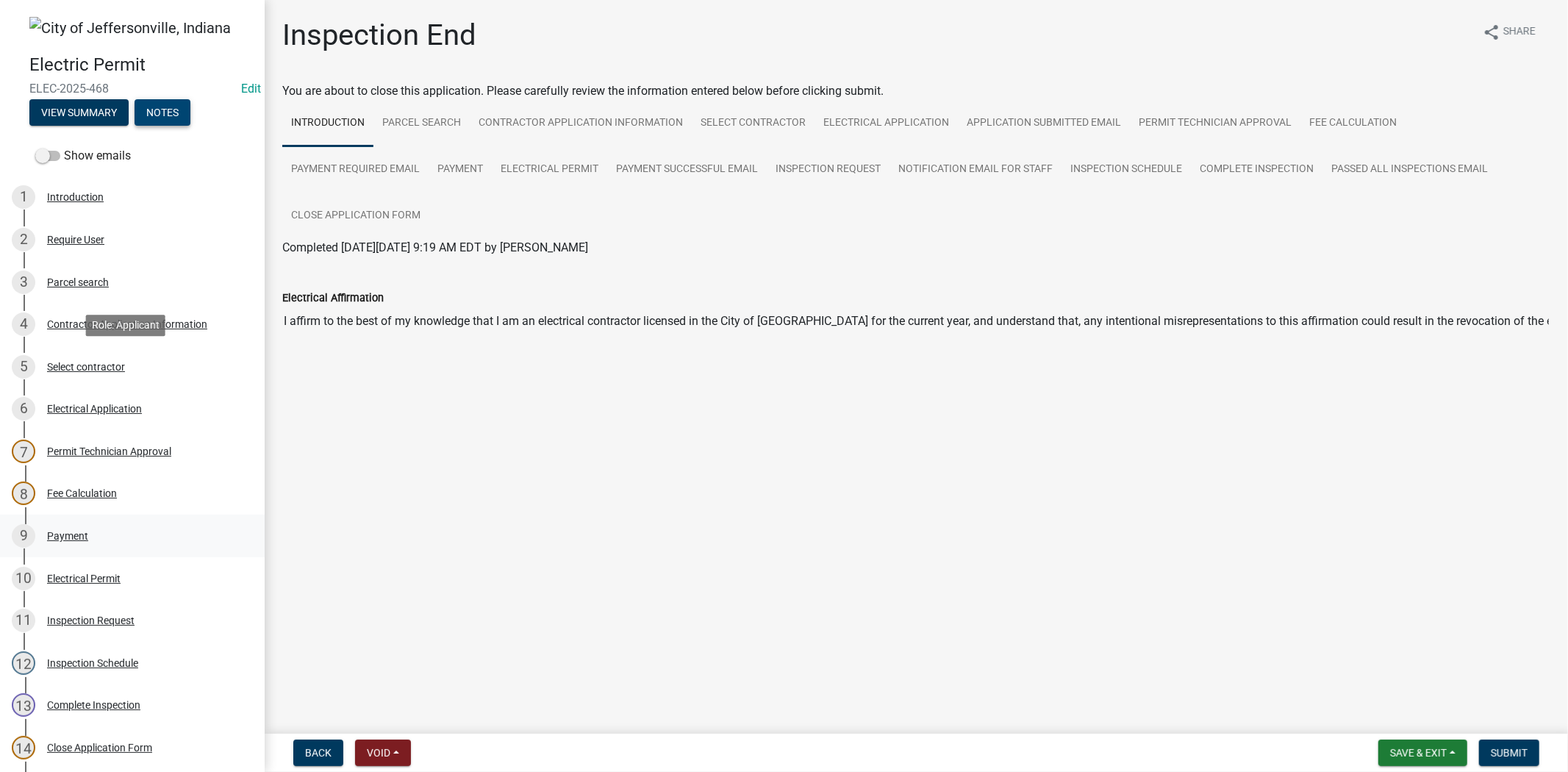
click at [135, 100] on button "Notes" at bounding box center [162, 113] width 56 height 27
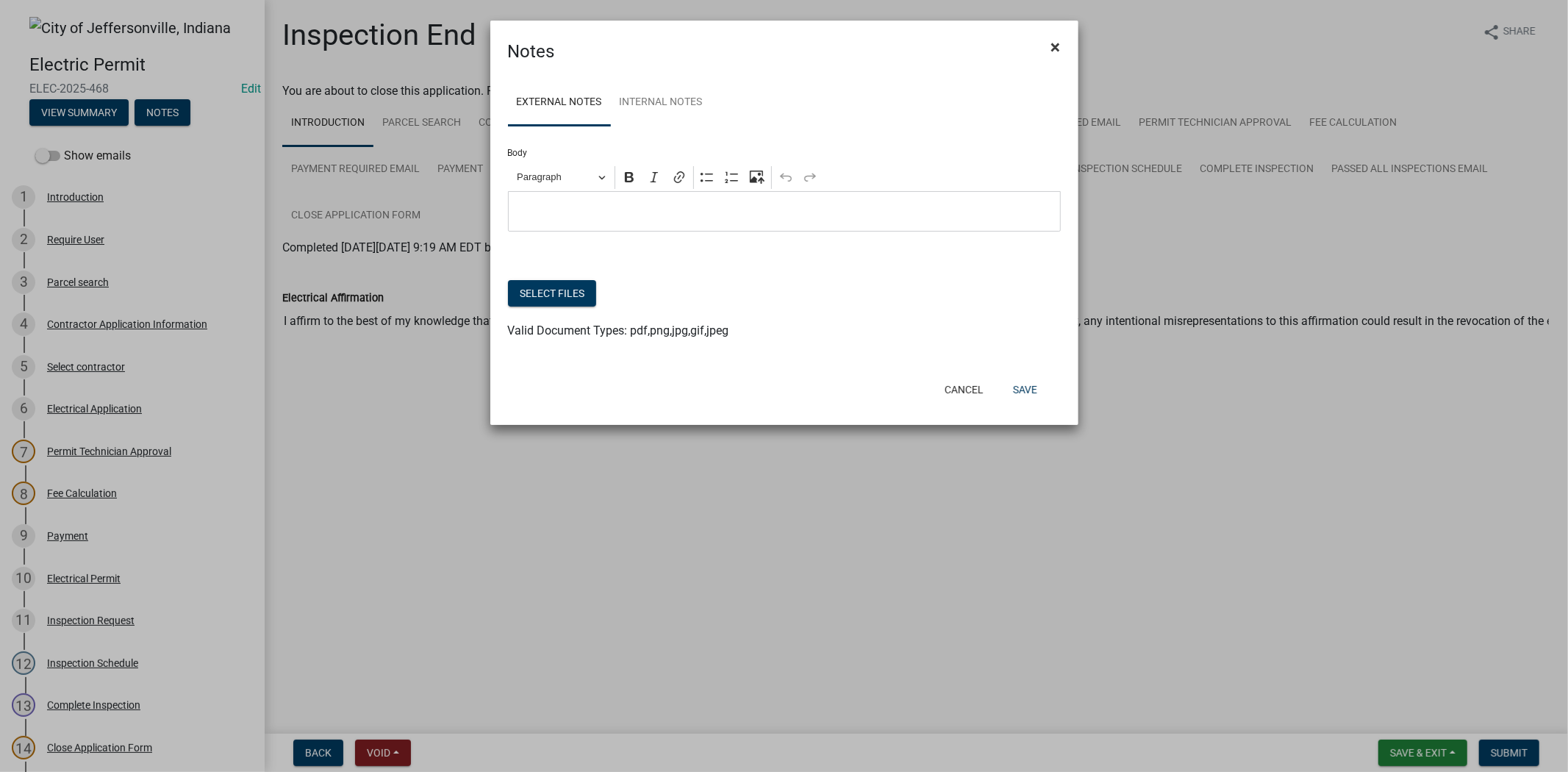
click at [1063, 46] on button "×" at bounding box center [1056, 47] width 33 height 42
